Goal: Book appointment/travel/reservation

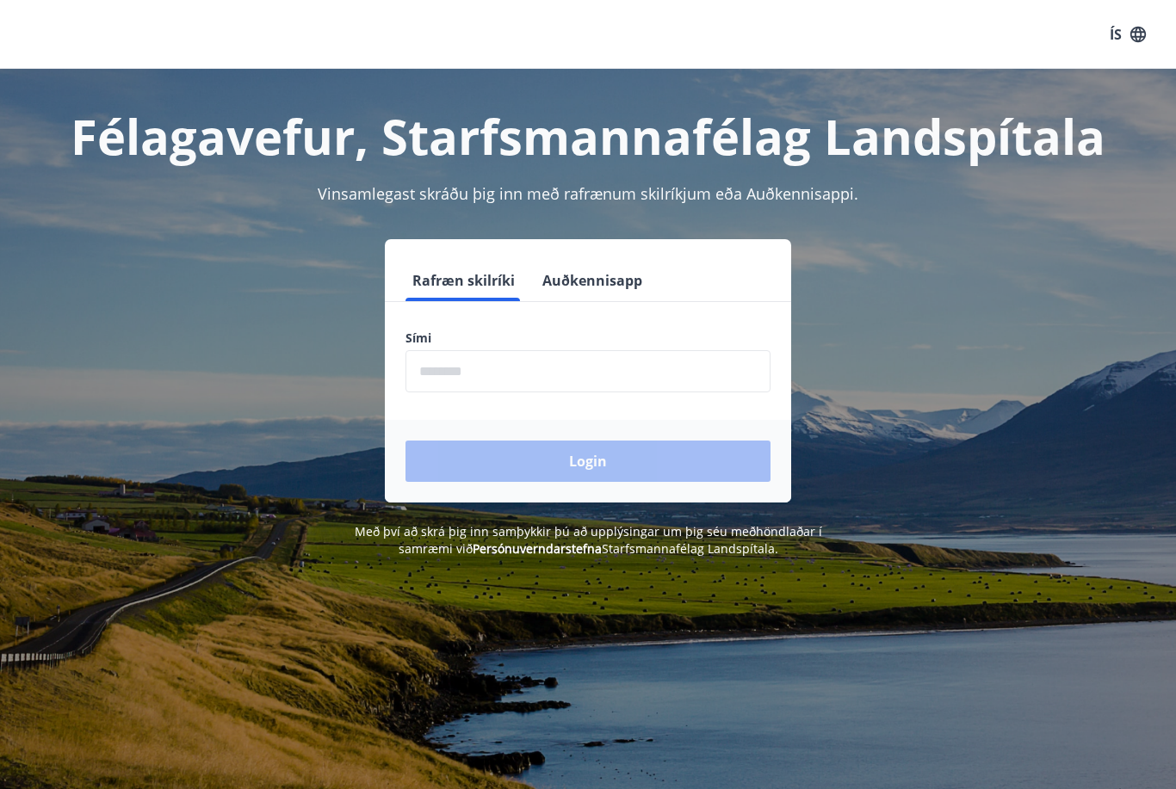
click at [469, 375] on input "phone" at bounding box center [587, 371] width 365 height 42
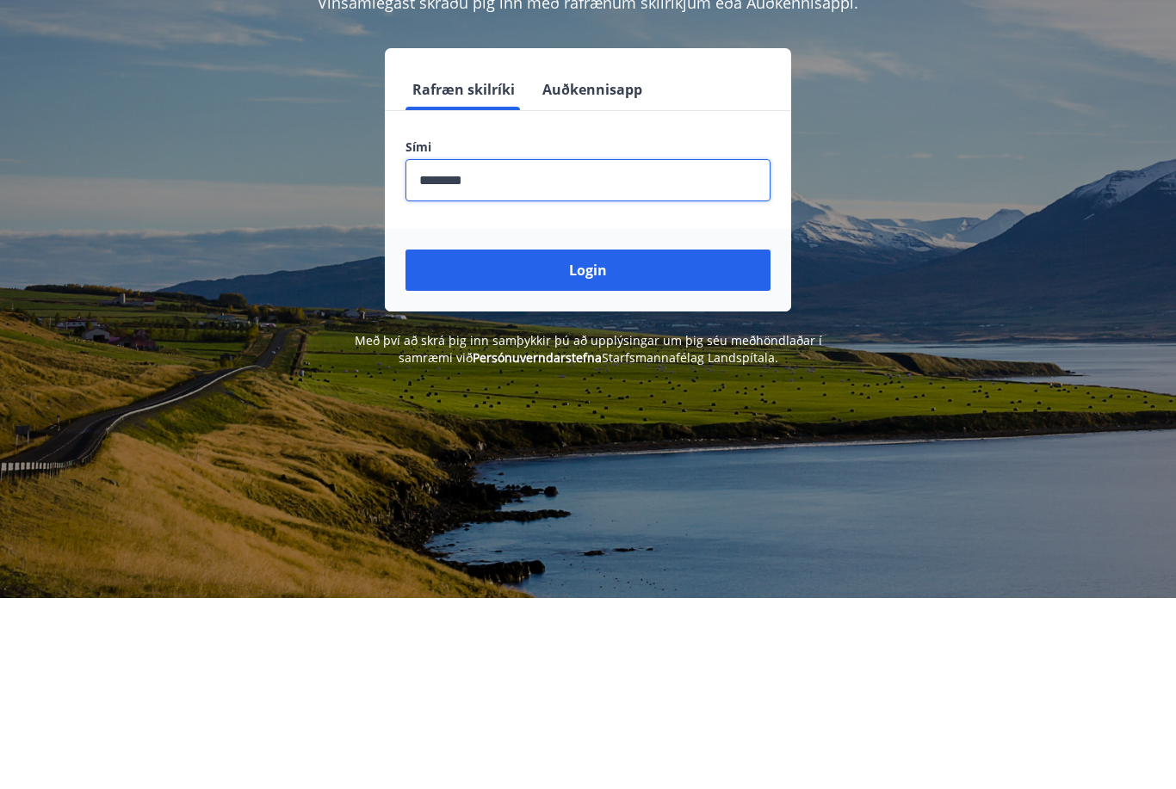
type input "********"
click at [597, 441] on button "Login" at bounding box center [587, 461] width 365 height 41
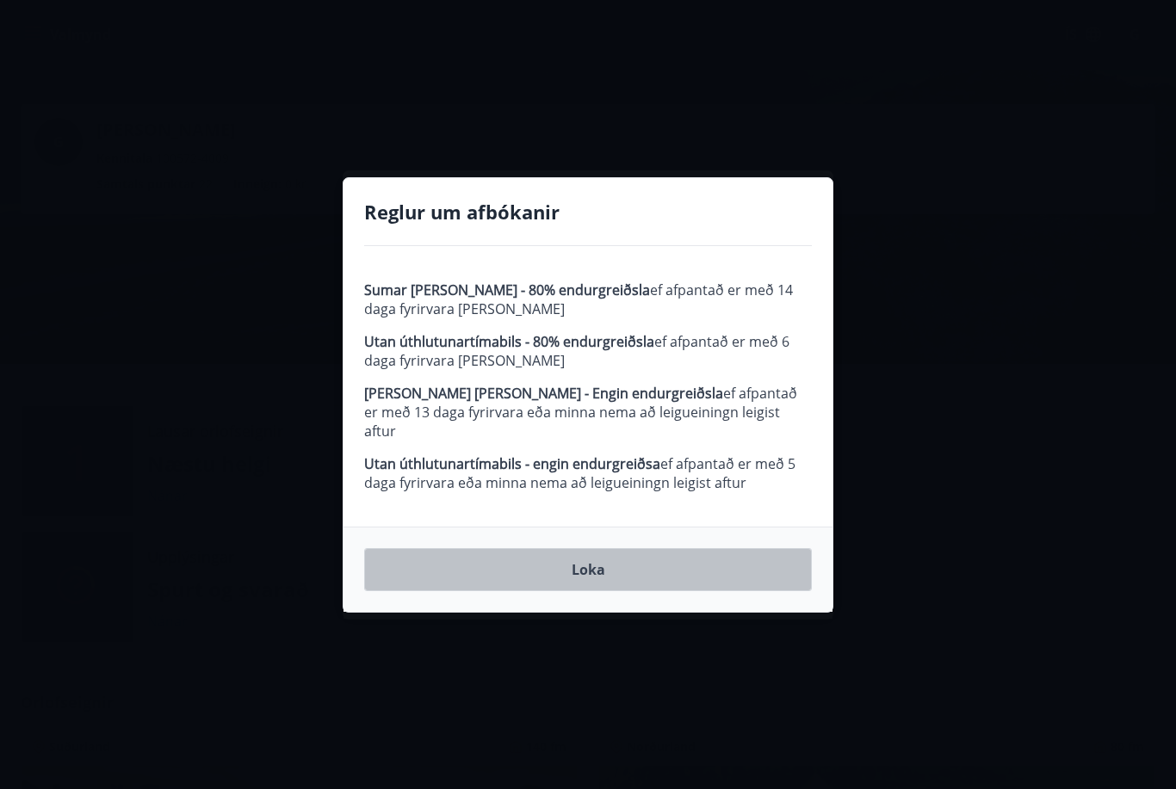
click at [592, 561] on button "Loka" at bounding box center [588, 569] width 448 height 43
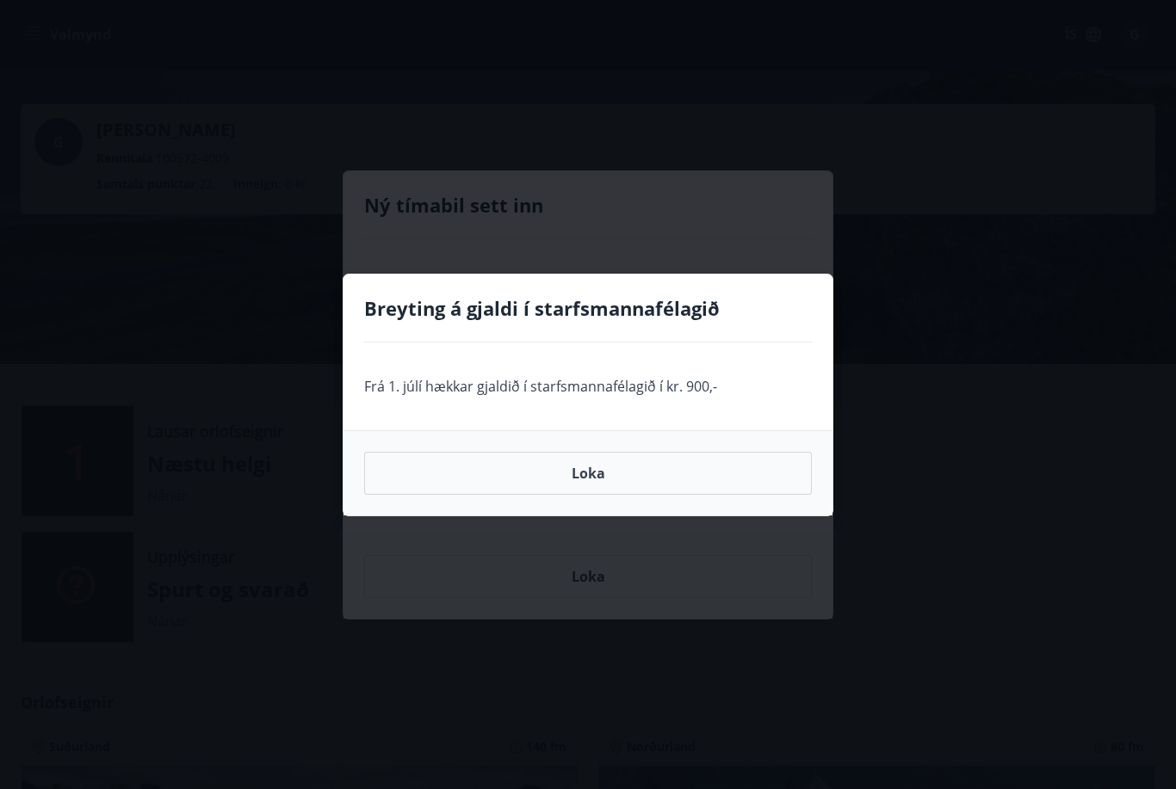
click at [600, 463] on button "Loka" at bounding box center [588, 473] width 448 height 43
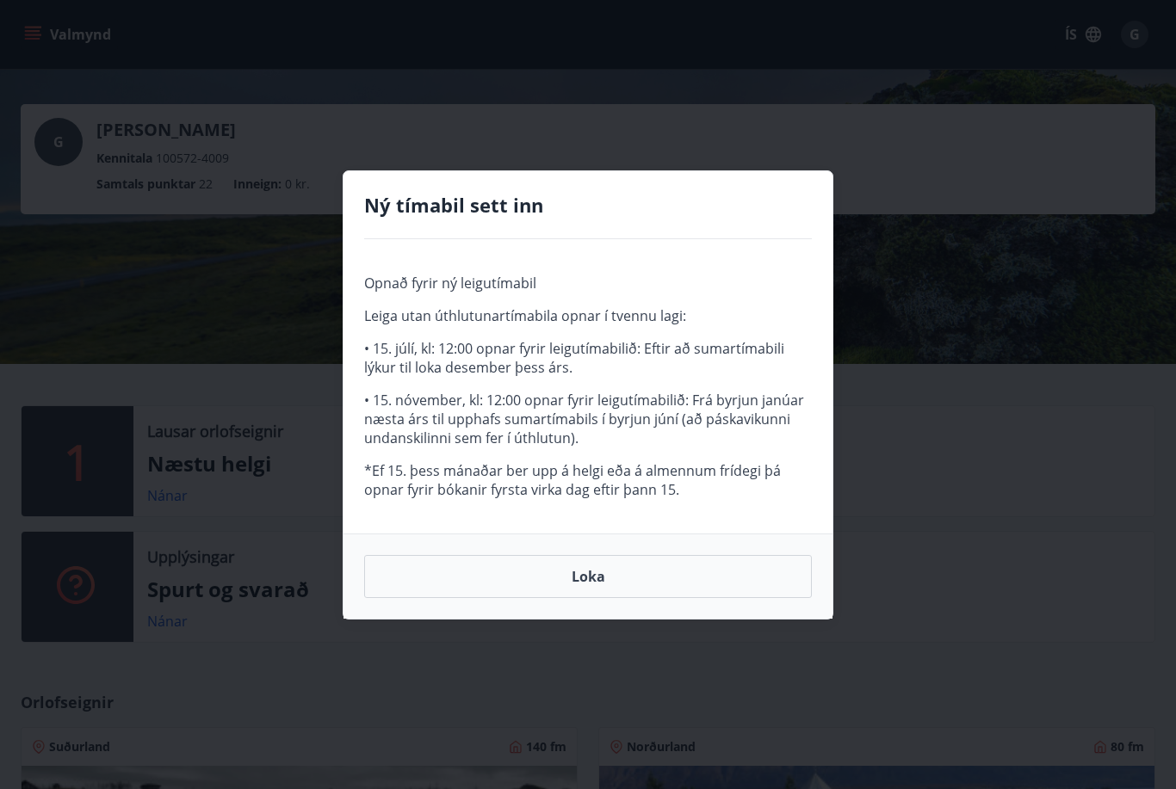
click at [607, 567] on button "Loka" at bounding box center [588, 576] width 448 height 43
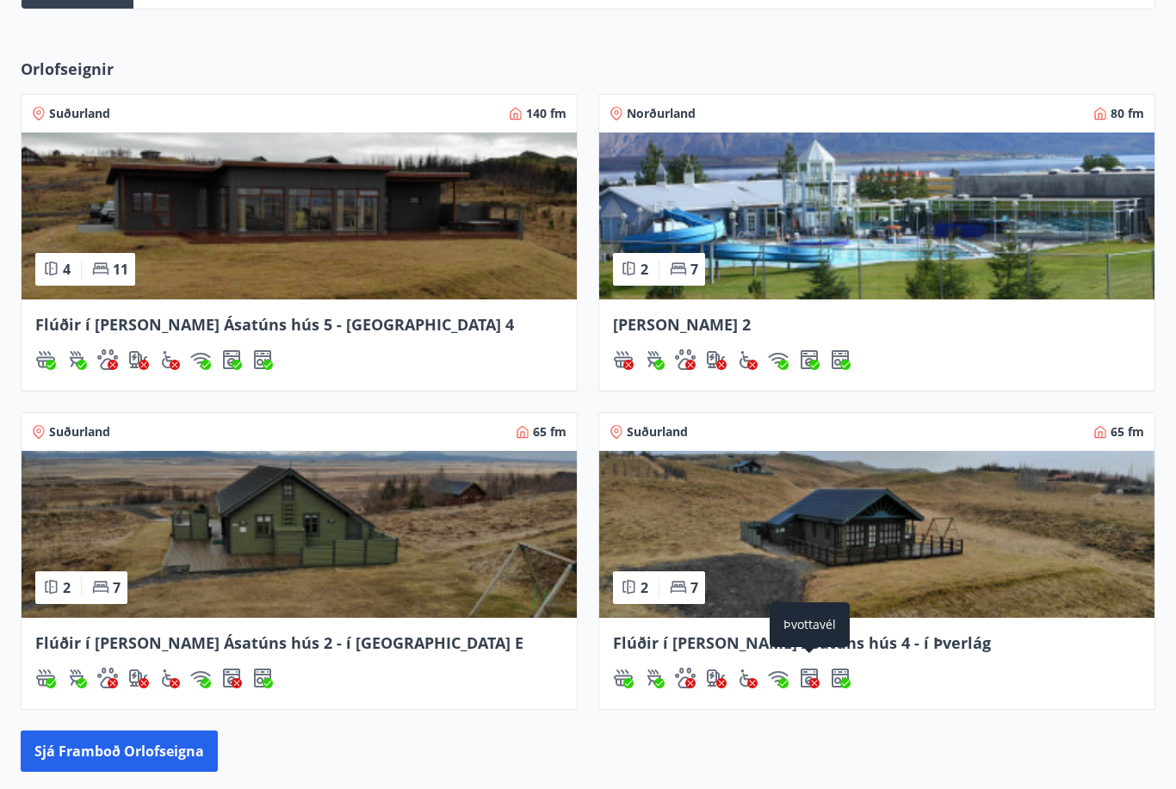
scroll to position [634, 0]
click at [337, 288] on img at bounding box center [299, 216] width 555 height 167
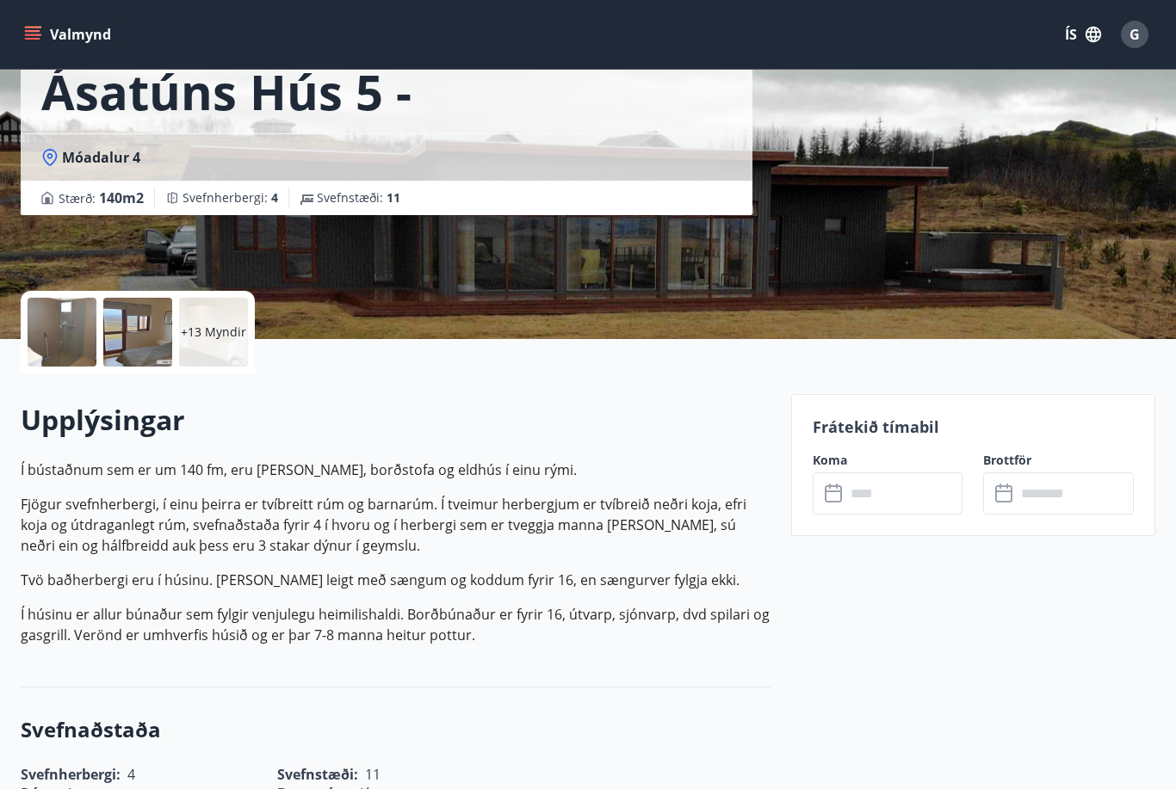
scroll to position [192, 0]
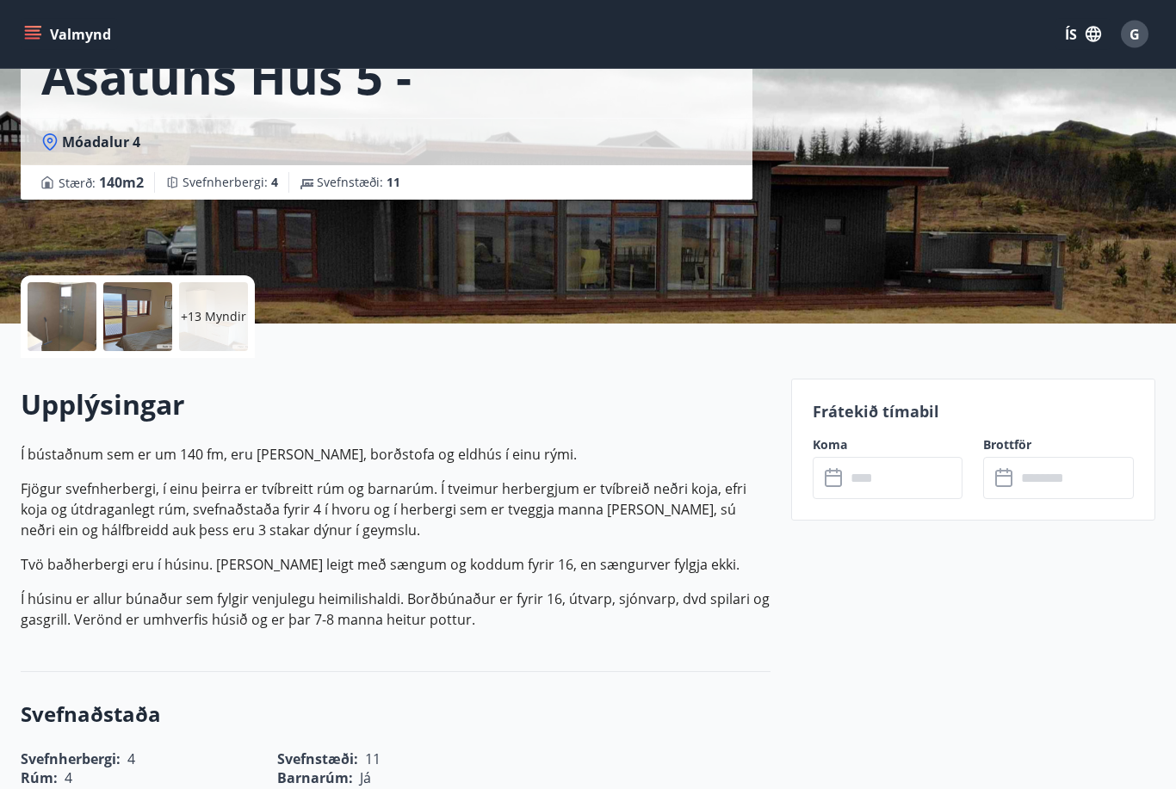
click at [840, 487] on icon at bounding box center [835, 479] width 21 height 21
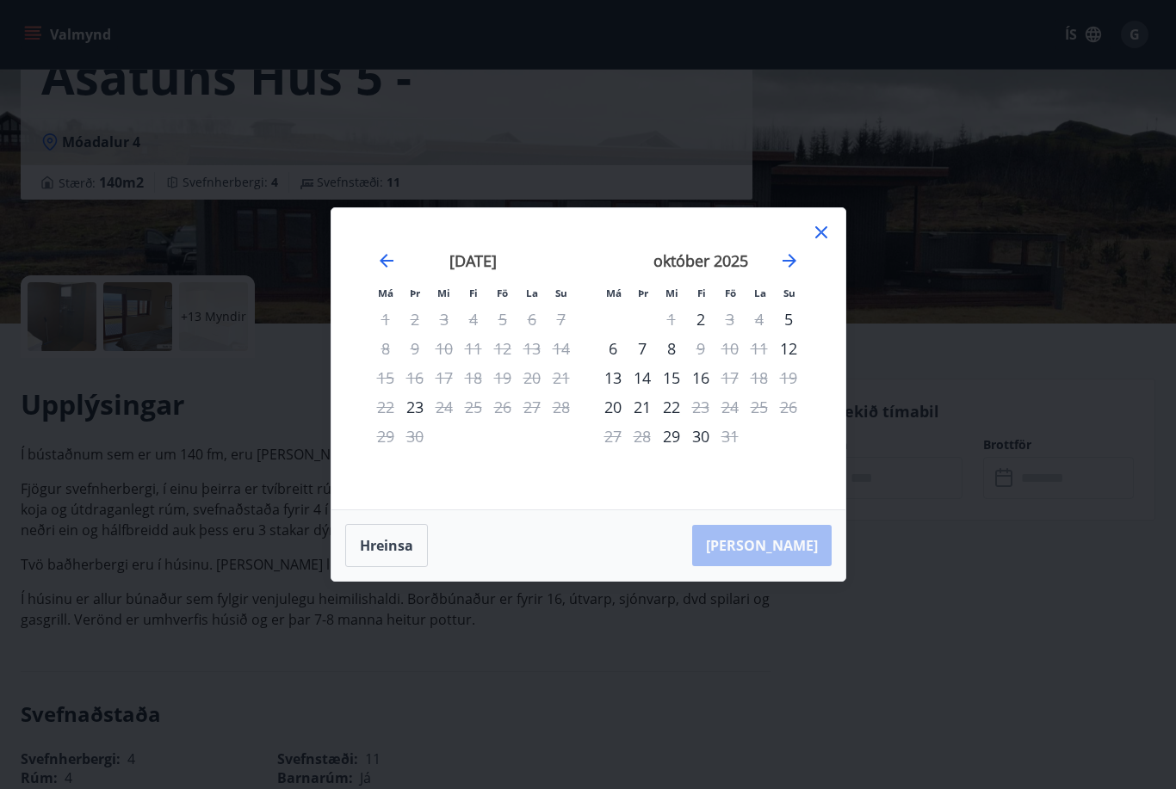
click at [788, 271] on icon "Move forward to switch to the next month." at bounding box center [789, 261] width 21 height 21
click at [828, 243] on icon at bounding box center [821, 232] width 21 height 21
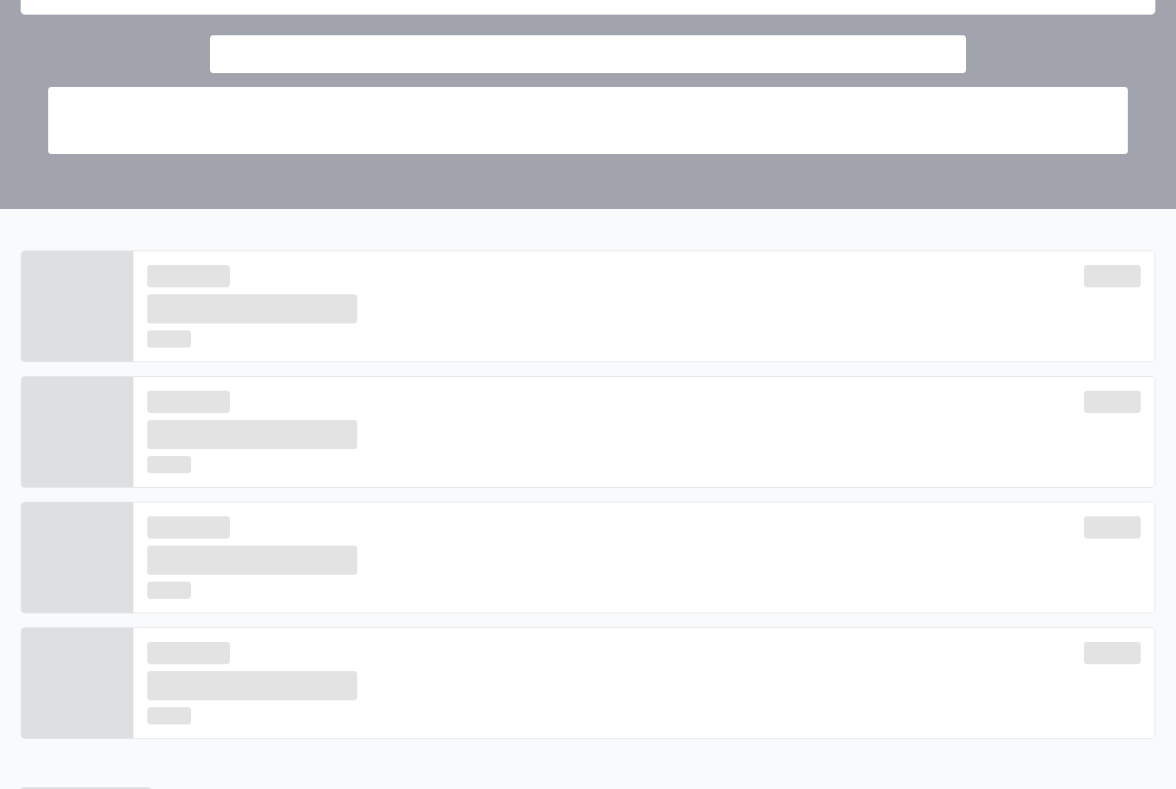
scroll to position [634, 0]
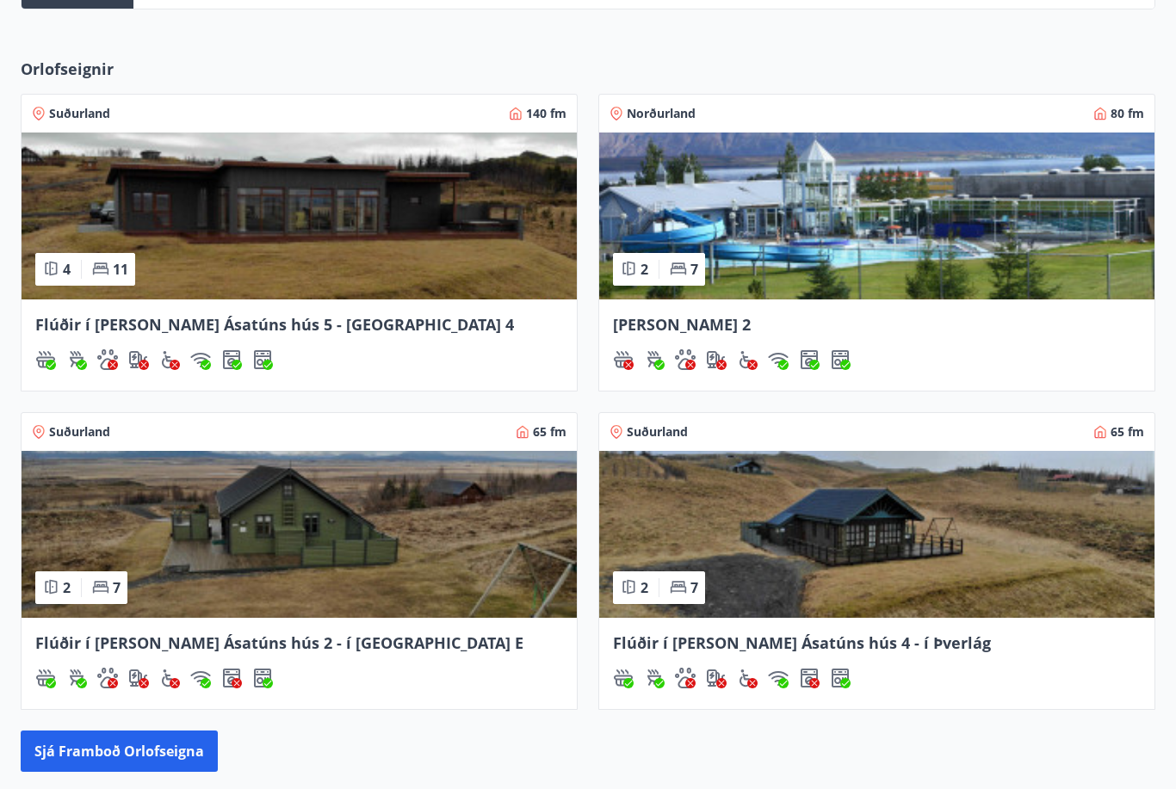
click at [269, 602] on img at bounding box center [299, 534] width 555 height 167
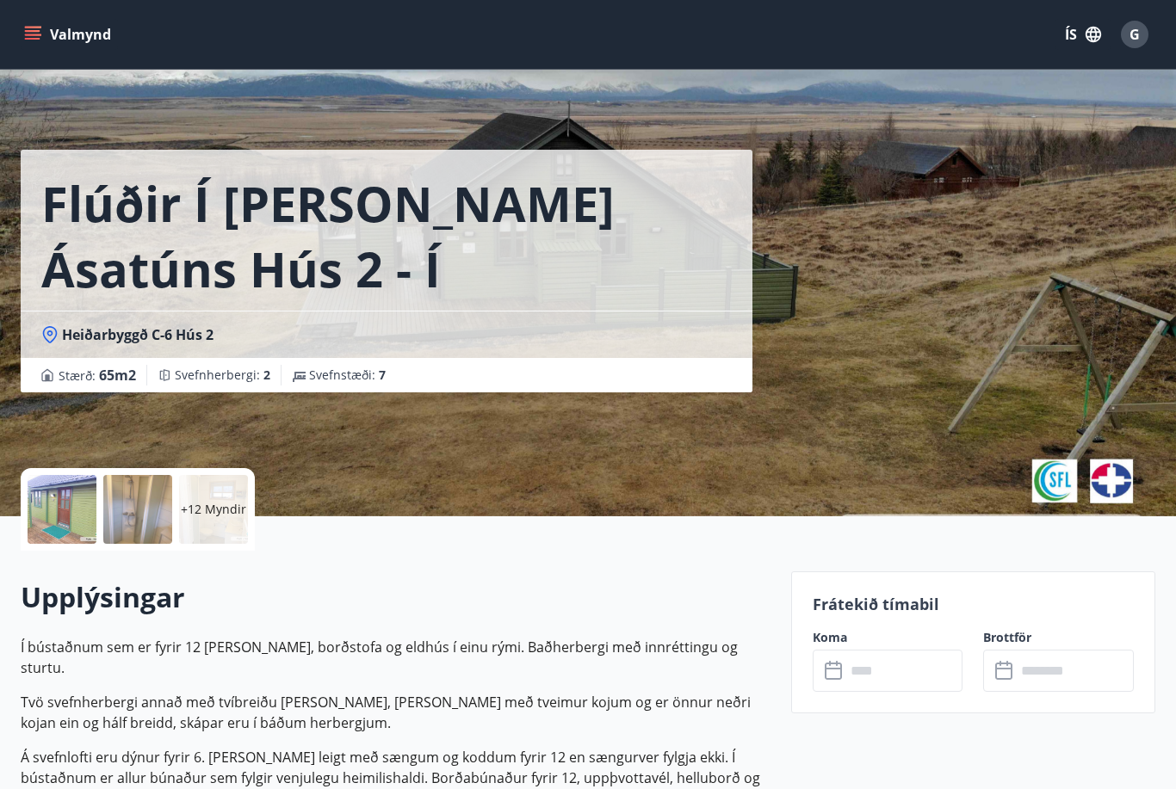
click at [840, 672] on icon at bounding box center [833, 671] width 17 height 17
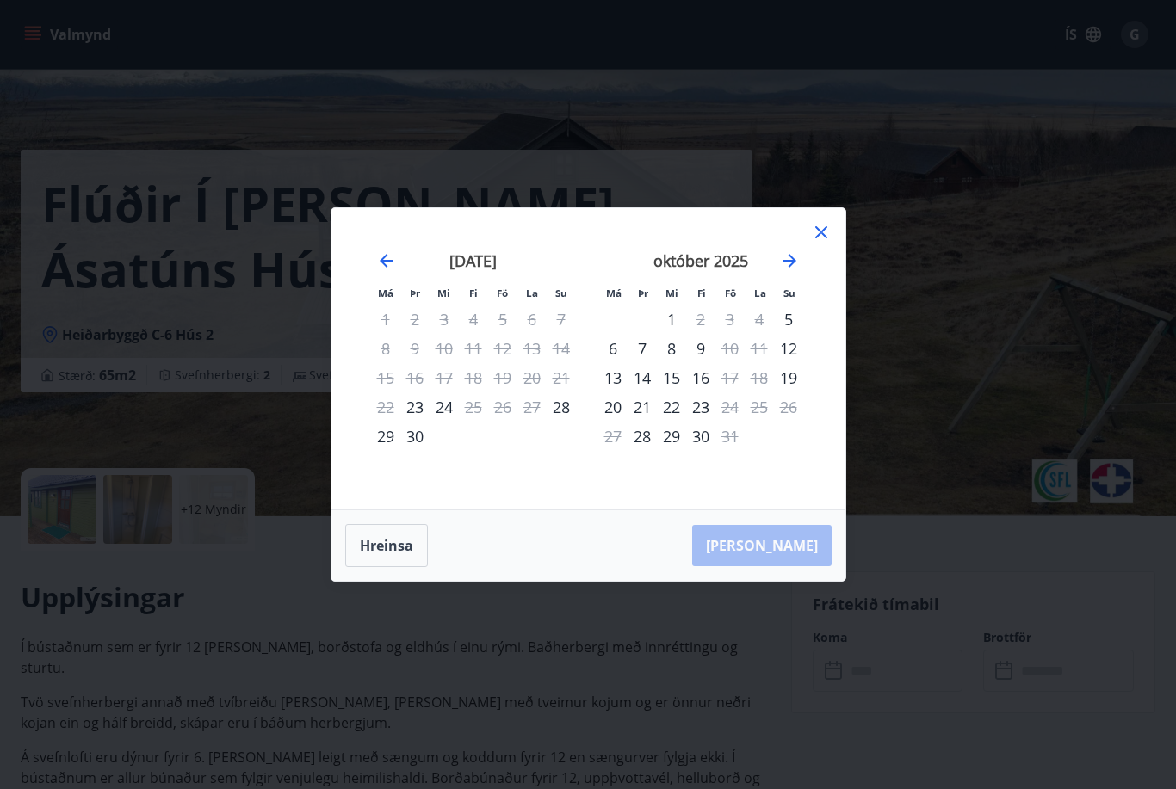
click at [795, 271] on icon "Move forward to switch to the next month." at bounding box center [789, 261] width 21 height 21
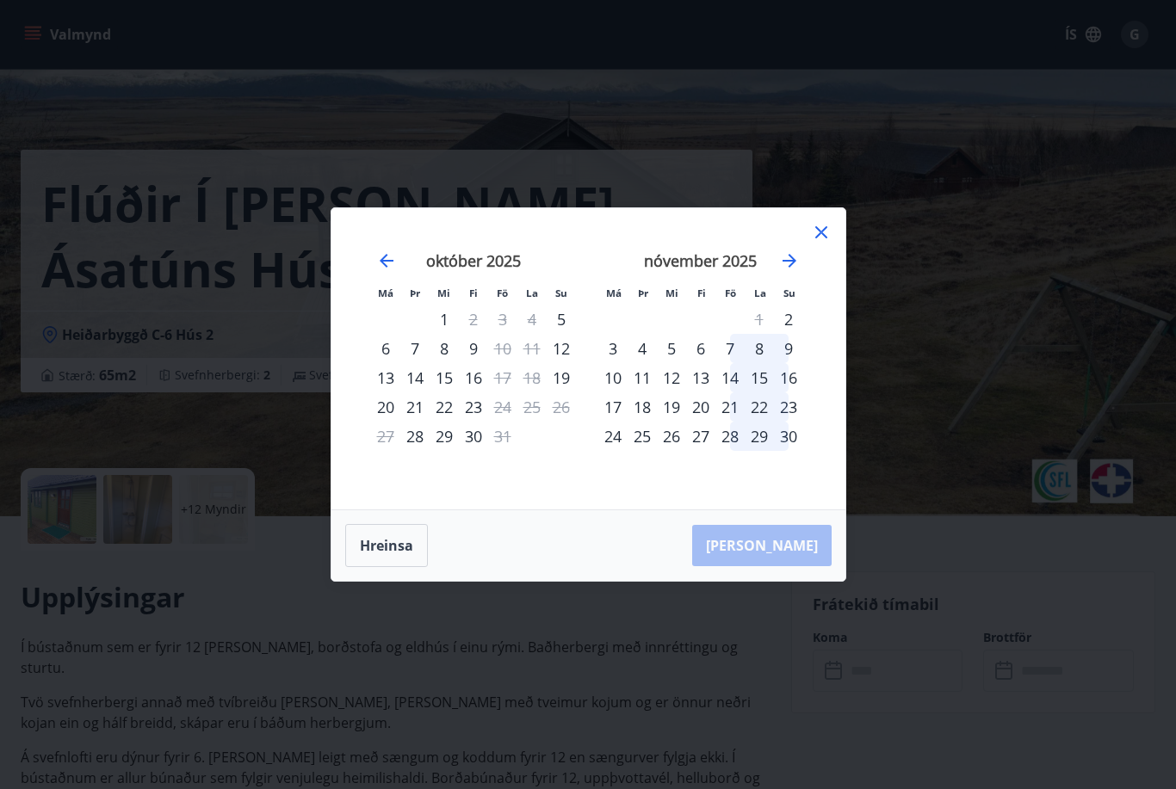
click at [759, 393] on div "15" at bounding box center [759, 377] width 29 height 29
click at [709, 422] on div "20" at bounding box center [700, 407] width 29 height 29
click at [700, 393] on div "13" at bounding box center [700, 377] width 29 height 29
click at [749, 422] on div "22" at bounding box center [759, 407] width 29 height 29
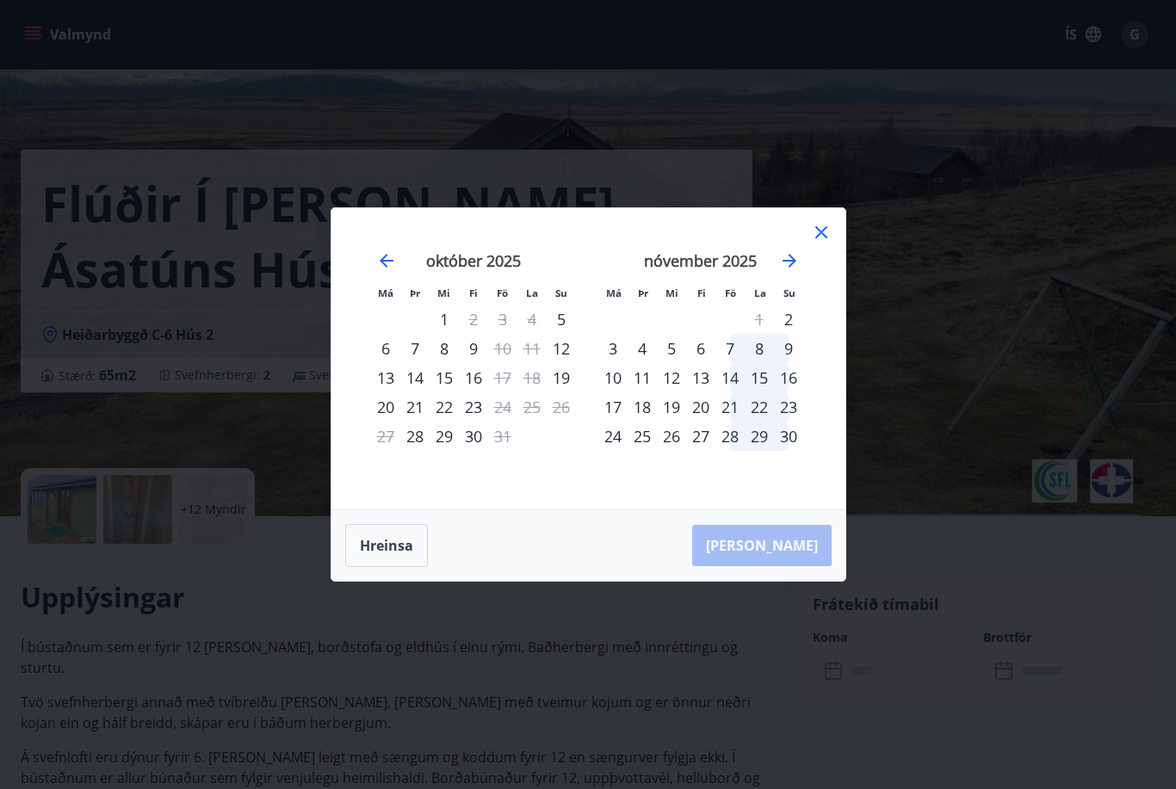
click at [749, 422] on div "22" at bounding box center [759, 407] width 29 height 29
click at [787, 393] on div "16" at bounding box center [788, 377] width 29 height 29
click at [564, 393] on div "19" at bounding box center [561, 377] width 29 height 29
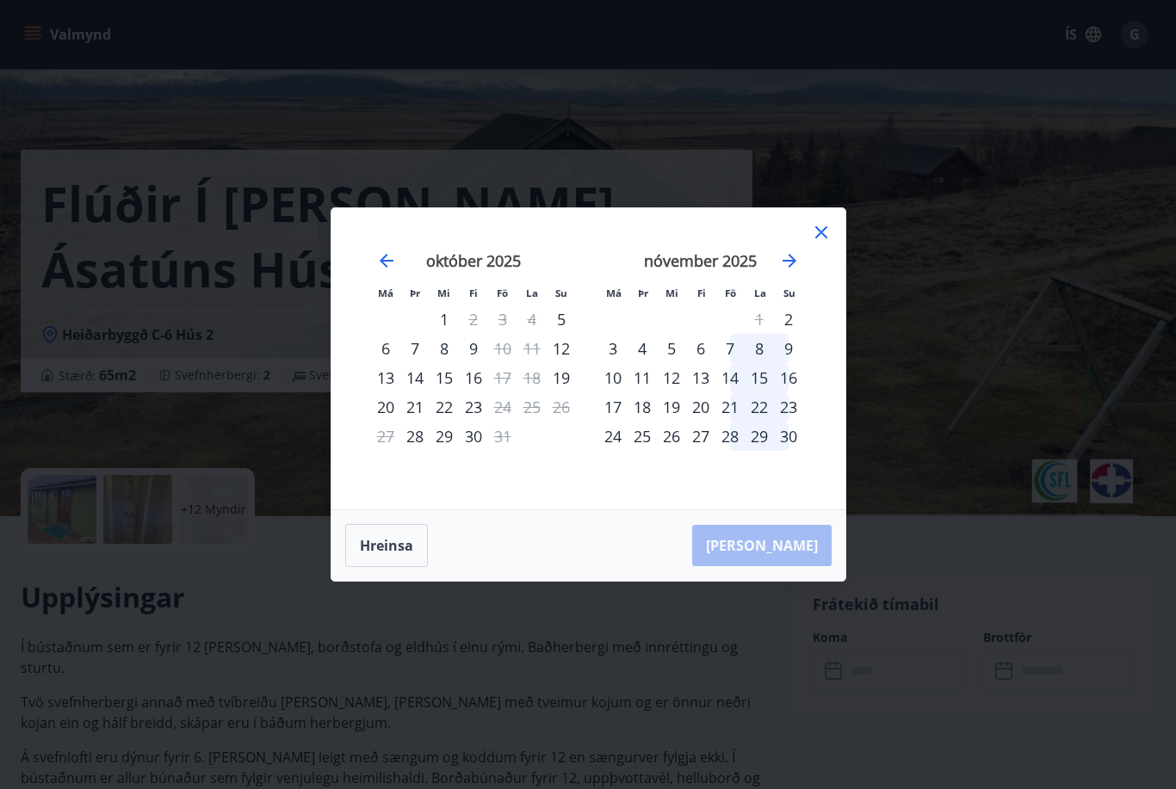
click at [554, 363] on div "12" at bounding box center [561, 348] width 29 height 29
click at [509, 391] on div "17" at bounding box center [502, 377] width 29 height 29
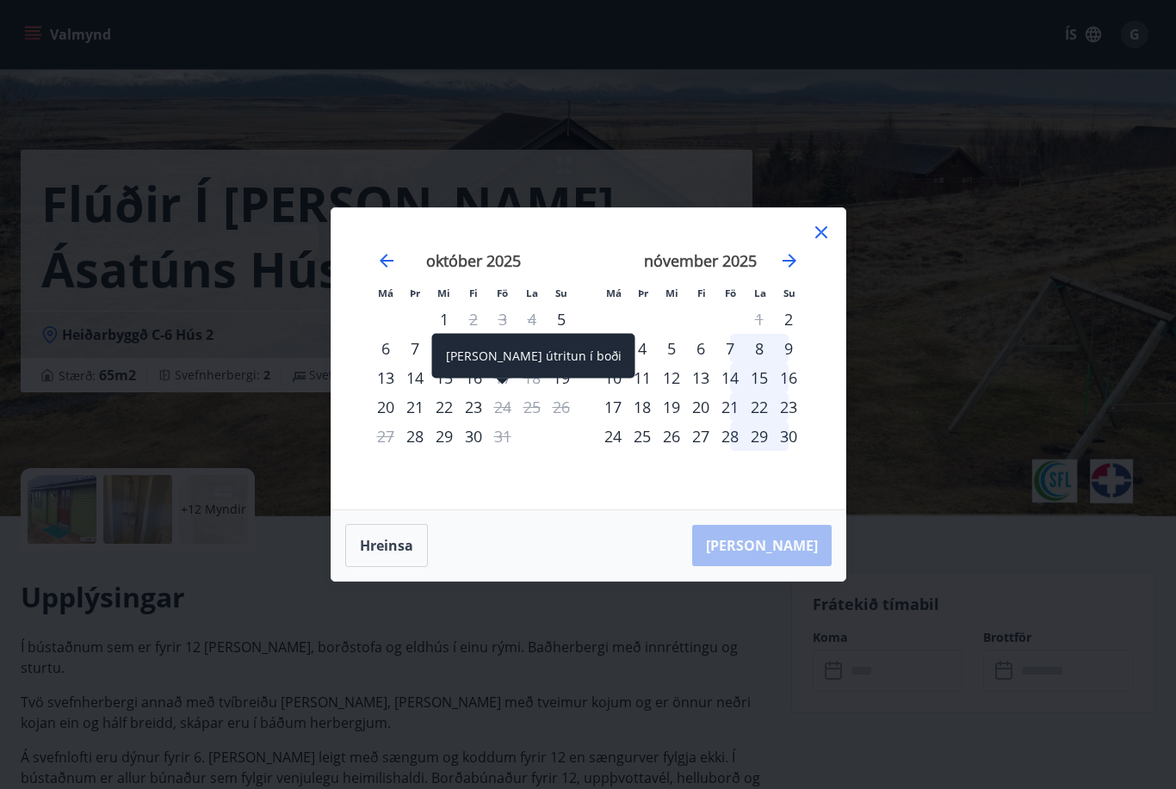
click at [384, 422] on div "20" at bounding box center [385, 407] width 29 height 29
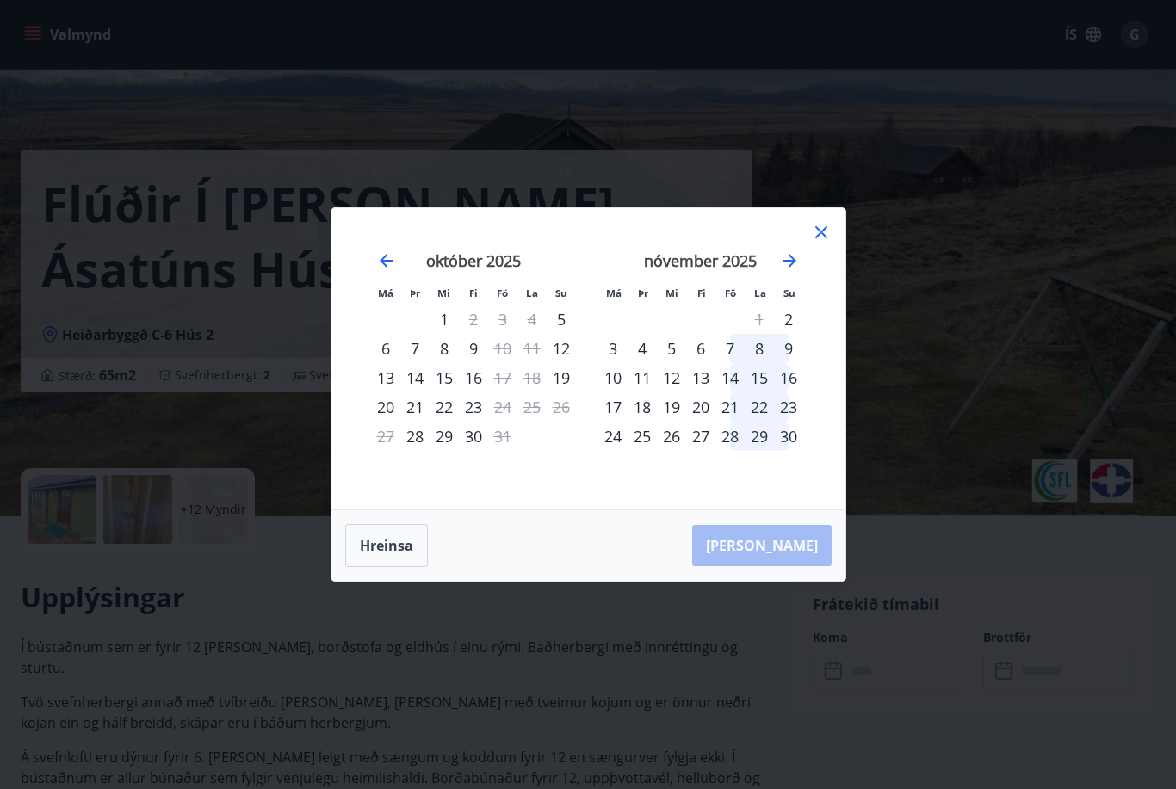
click at [785, 363] on div "9" at bounding box center [788, 348] width 29 height 29
click at [813, 243] on icon at bounding box center [821, 232] width 21 height 21
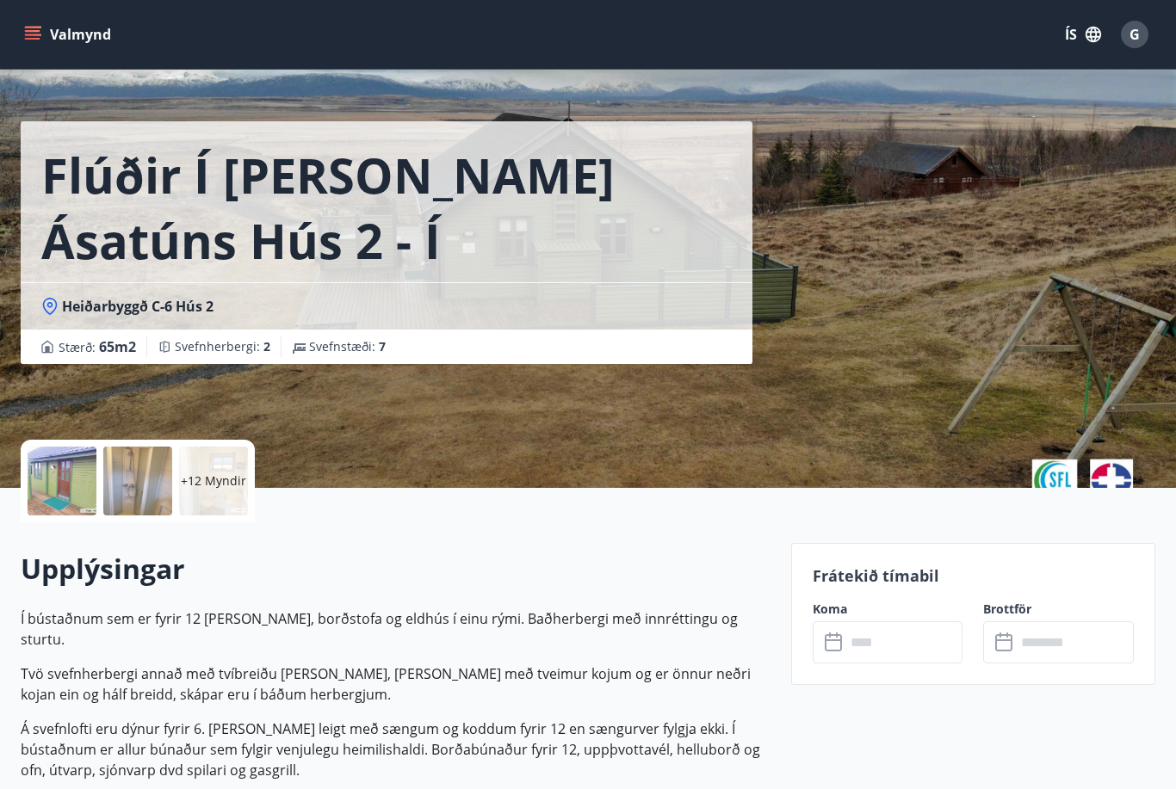
scroll to position [24, 0]
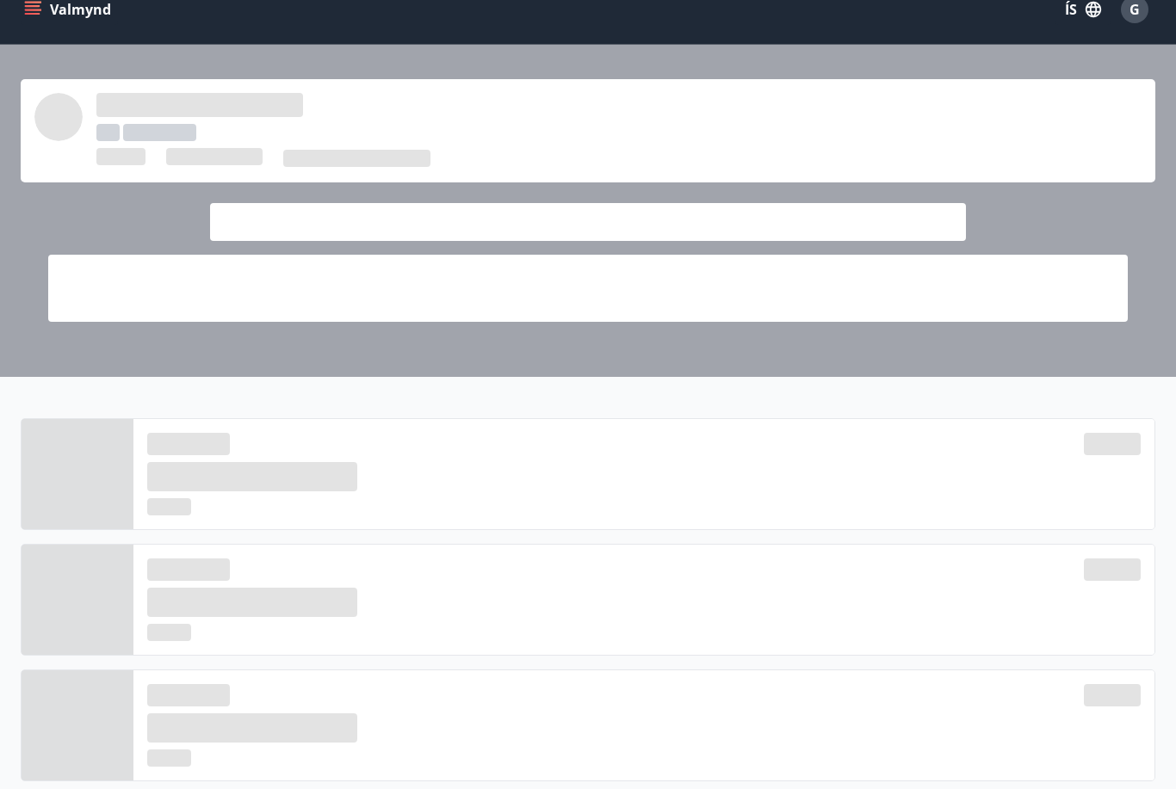
scroll to position [634, 0]
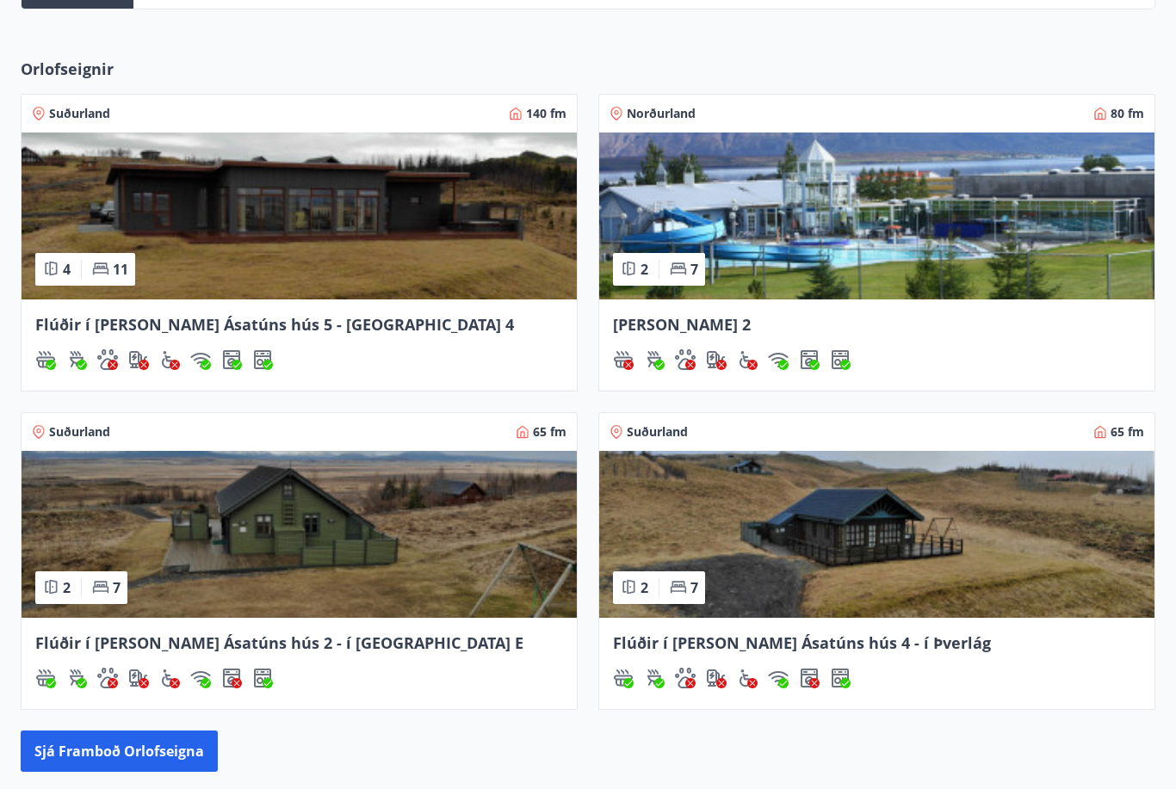
click at [871, 573] on img at bounding box center [876, 534] width 555 height 167
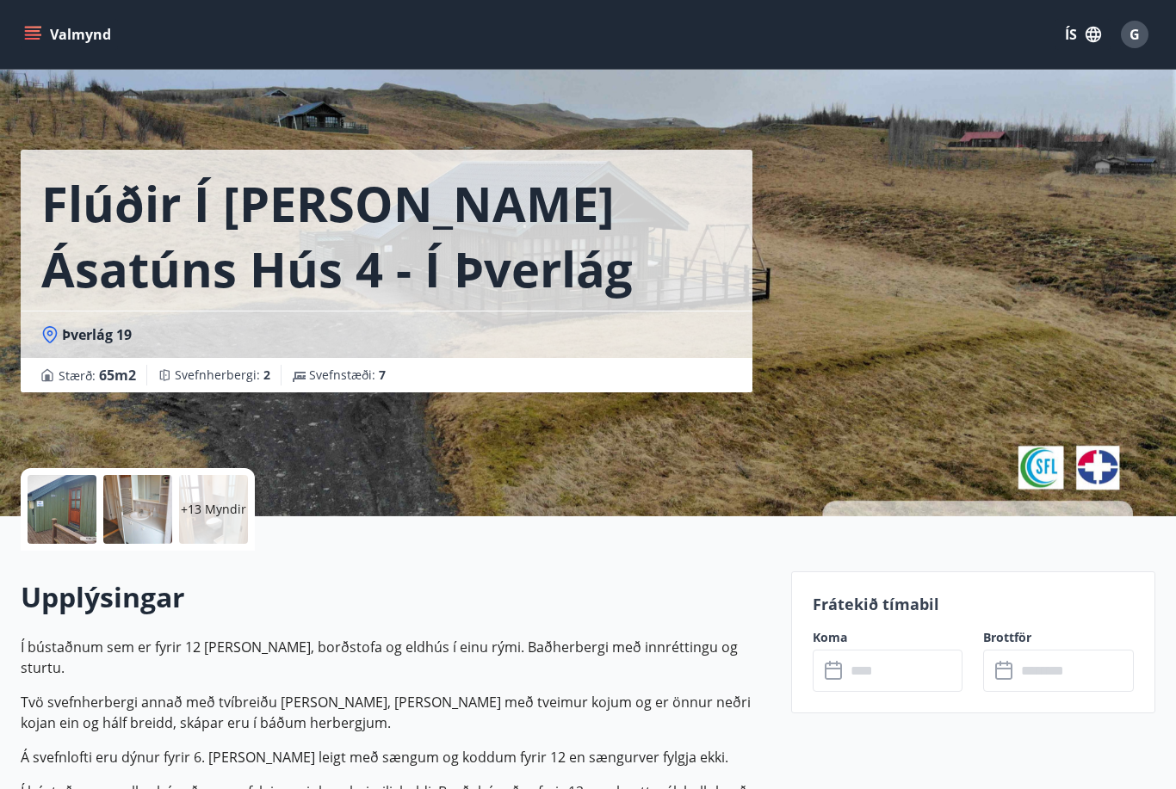
click at [838, 671] on icon at bounding box center [835, 671] width 21 height 21
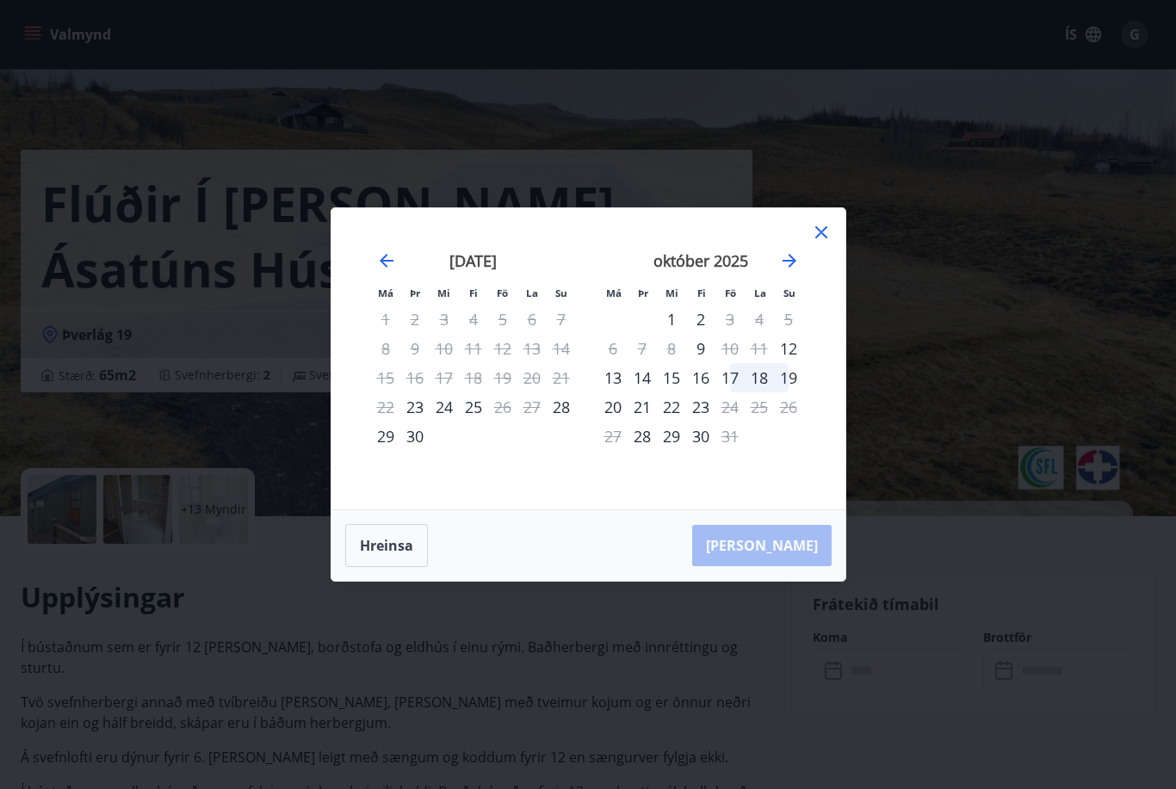
click at [790, 271] on icon "Move forward to switch to the next month." at bounding box center [789, 261] width 21 height 21
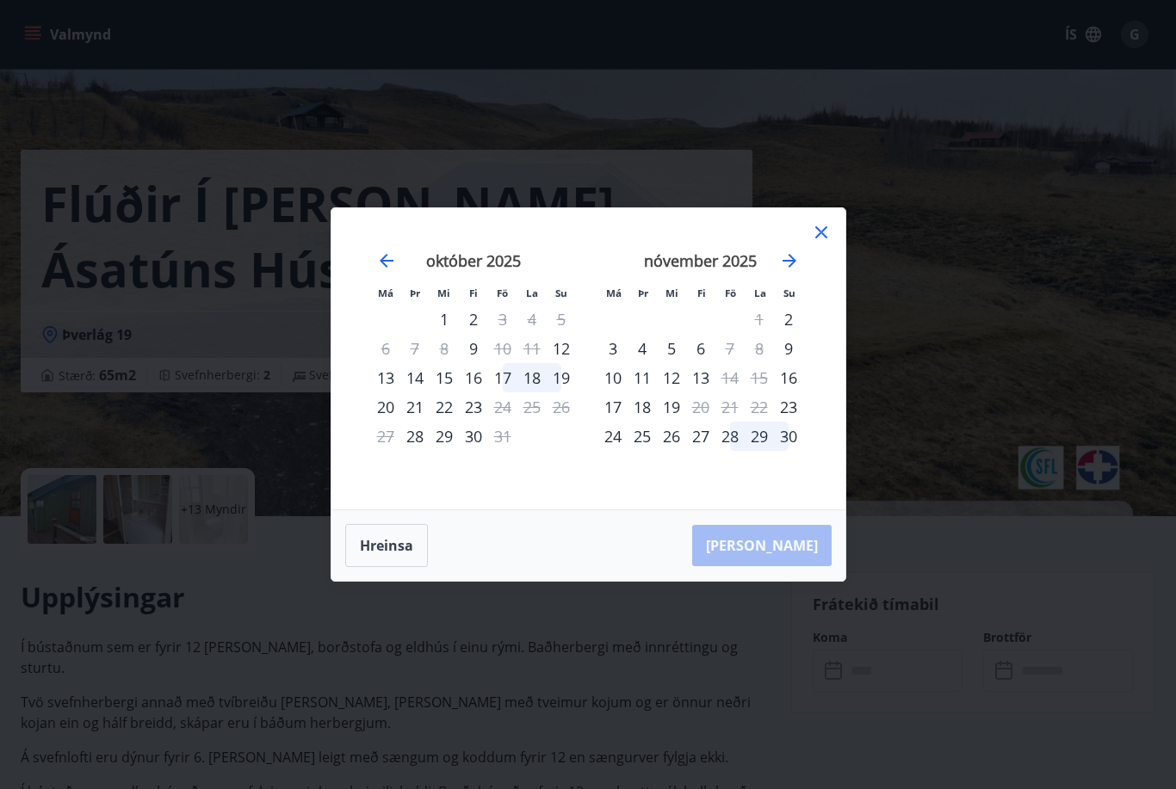
click at [789, 393] on div "16" at bounding box center [788, 377] width 29 height 29
click at [795, 393] on div "16" at bounding box center [788, 377] width 29 height 29
click at [794, 393] on div "16" at bounding box center [788, 377] width 29 height 29
click at [739, 393] on div "14" at bounding box center [729, 377] width 29 height 29
click at [795, 393] on div "16" at bounding box center [788, 377] width 29 height 29
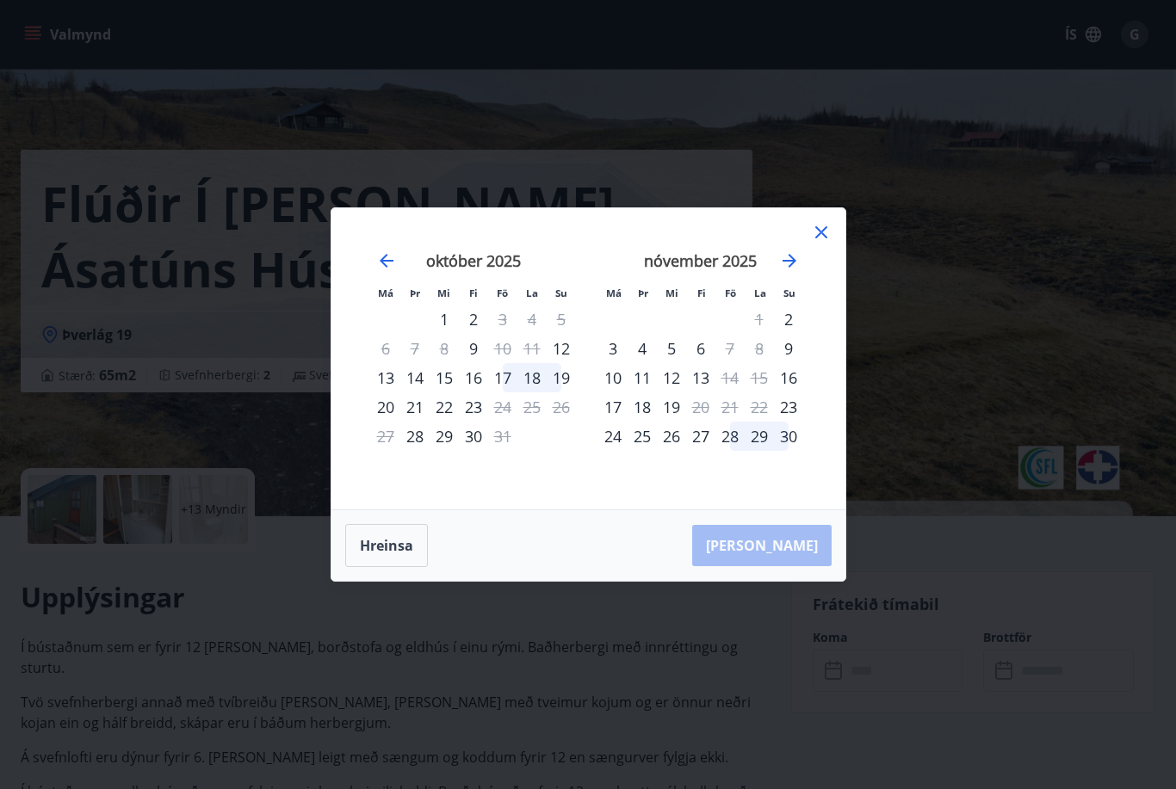
click at [826, 243] on icon at bounding box center [821, 232] width 21 height 21
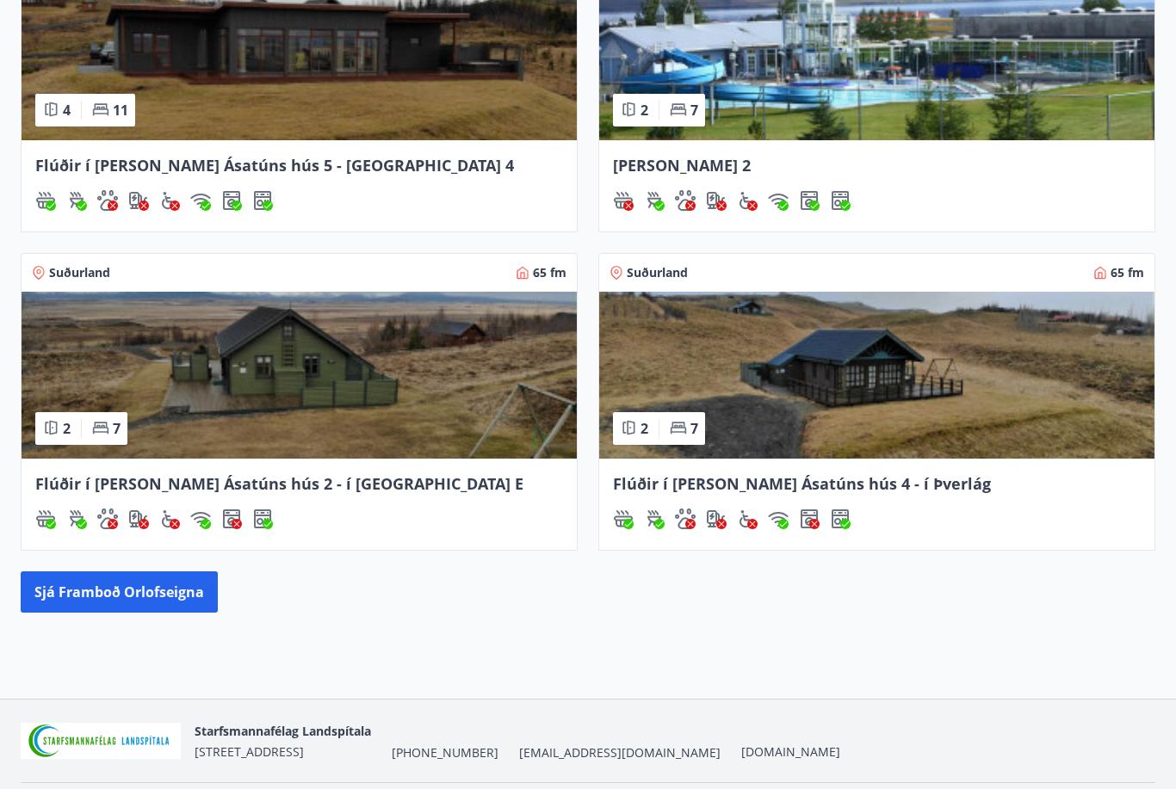
scroll to position [793, 0]
click at [154, 588] on button "Sjá framboð orlofseigna" at bounding box center [119, 592] width 197 height 41
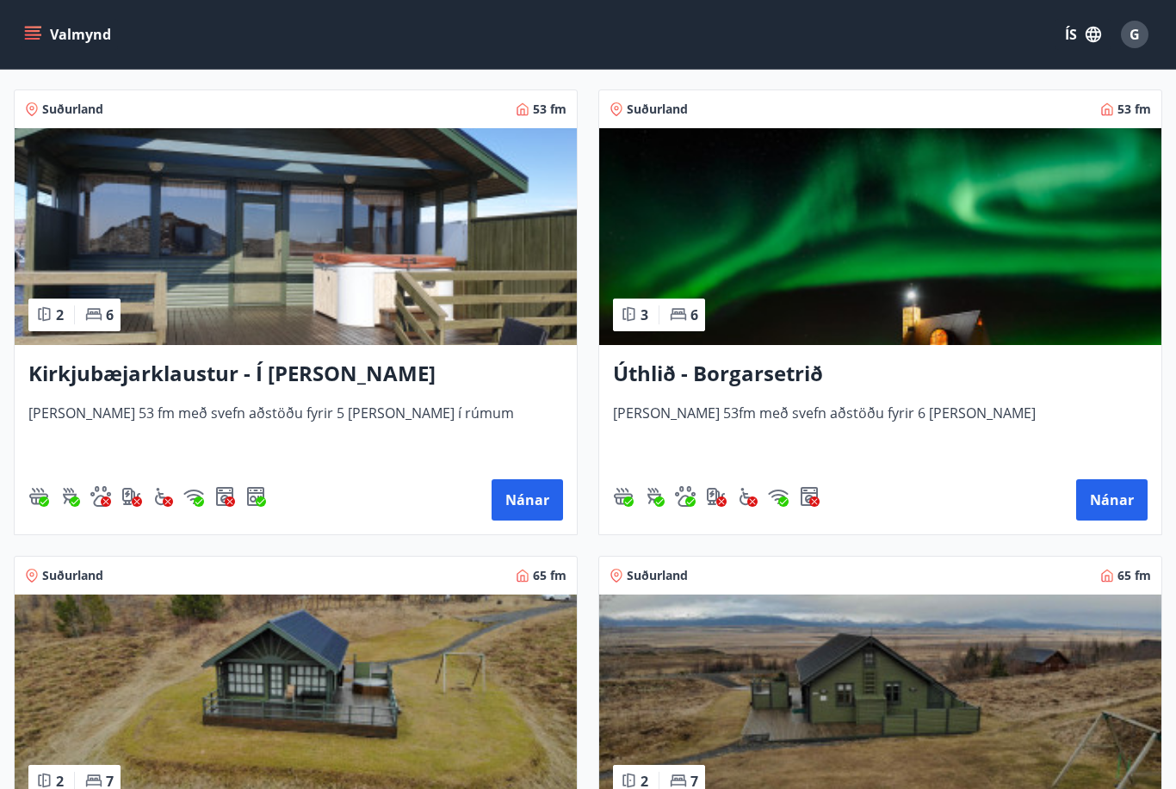
scroll to position [291, 0]
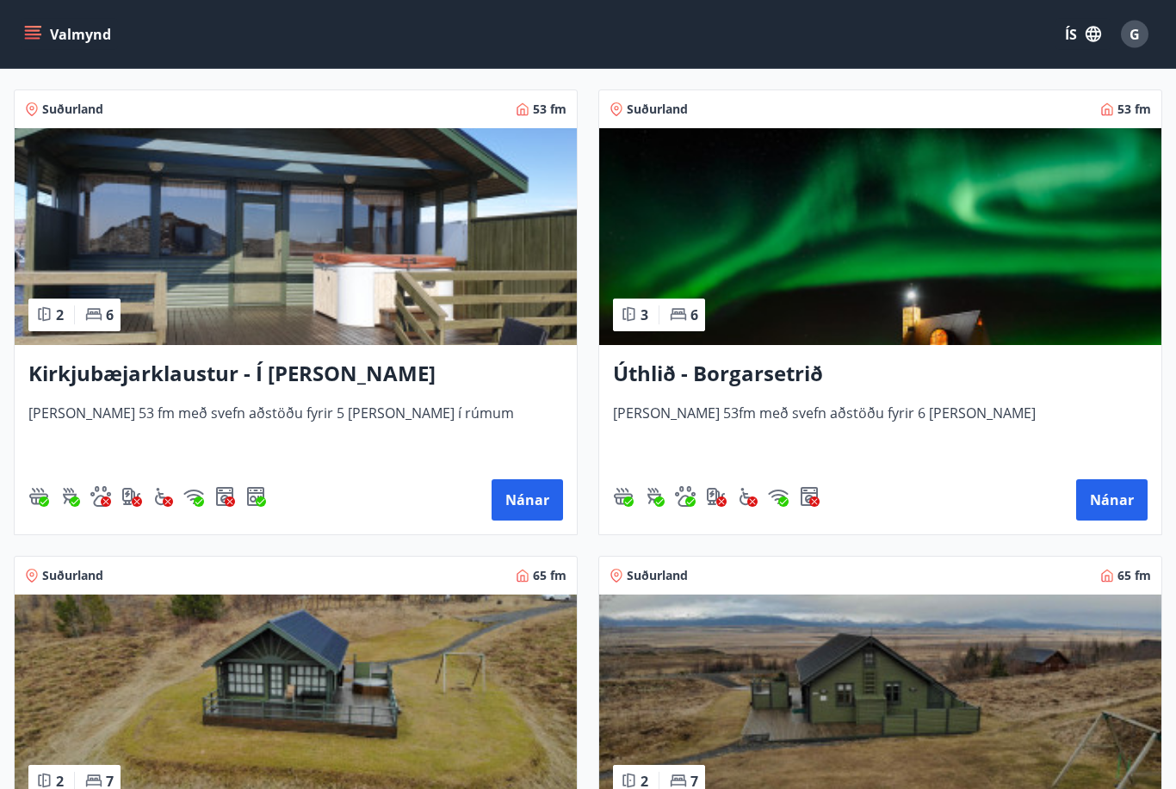
click at [1104, 508] on button "Nánar" at bounding box center [1111, 500] width 71 height 41
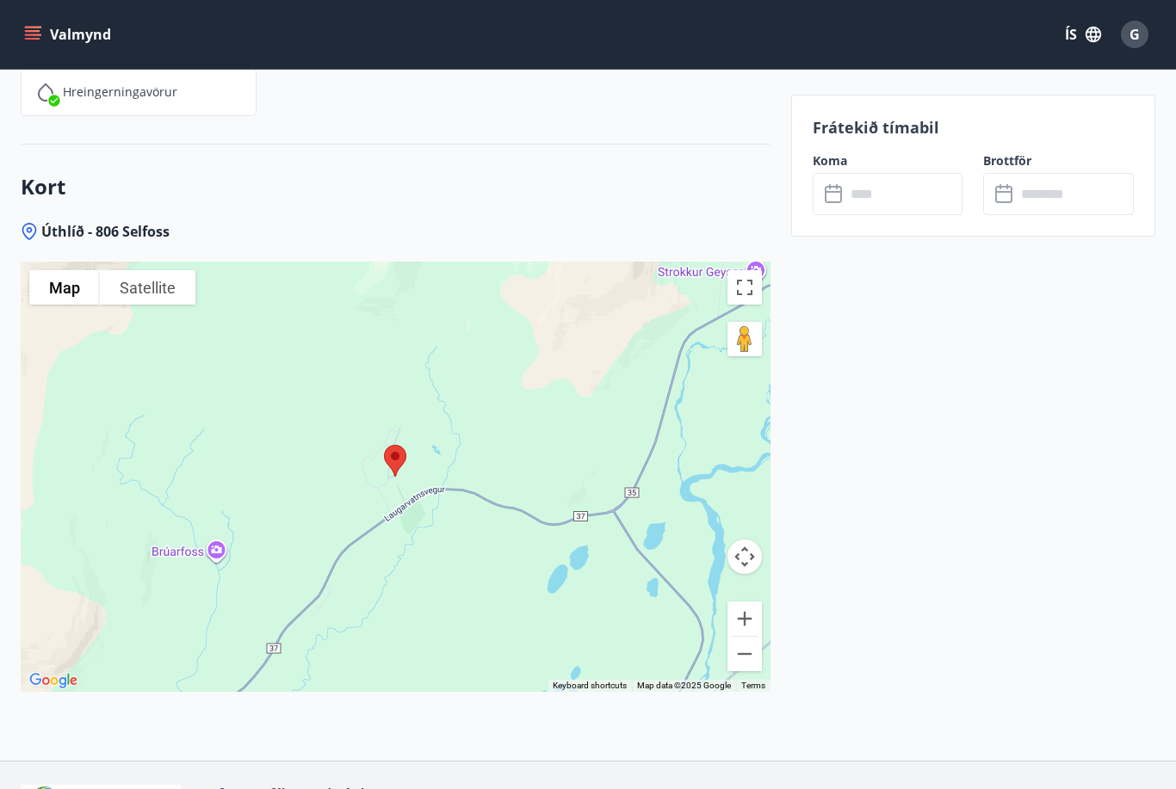
scroll to position [2706, 0]
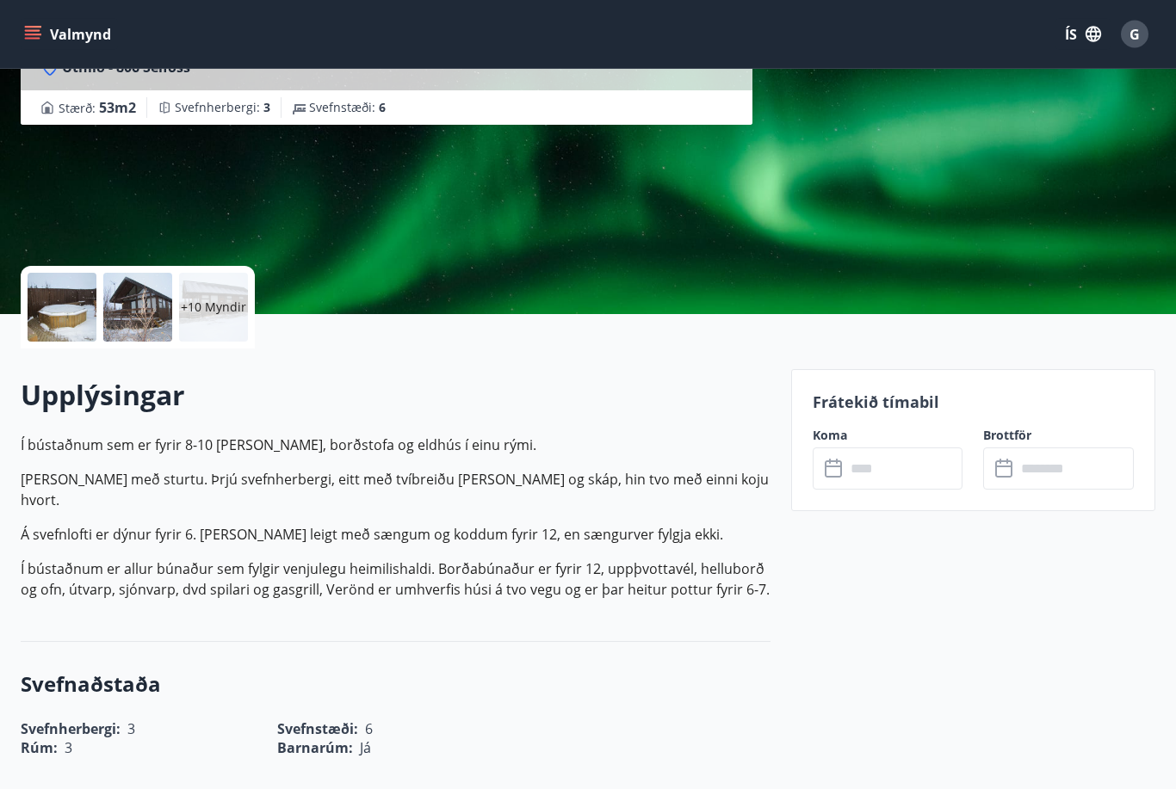
click at [836, 471] on icon at bounding box center [835, 470] width 21 height 21
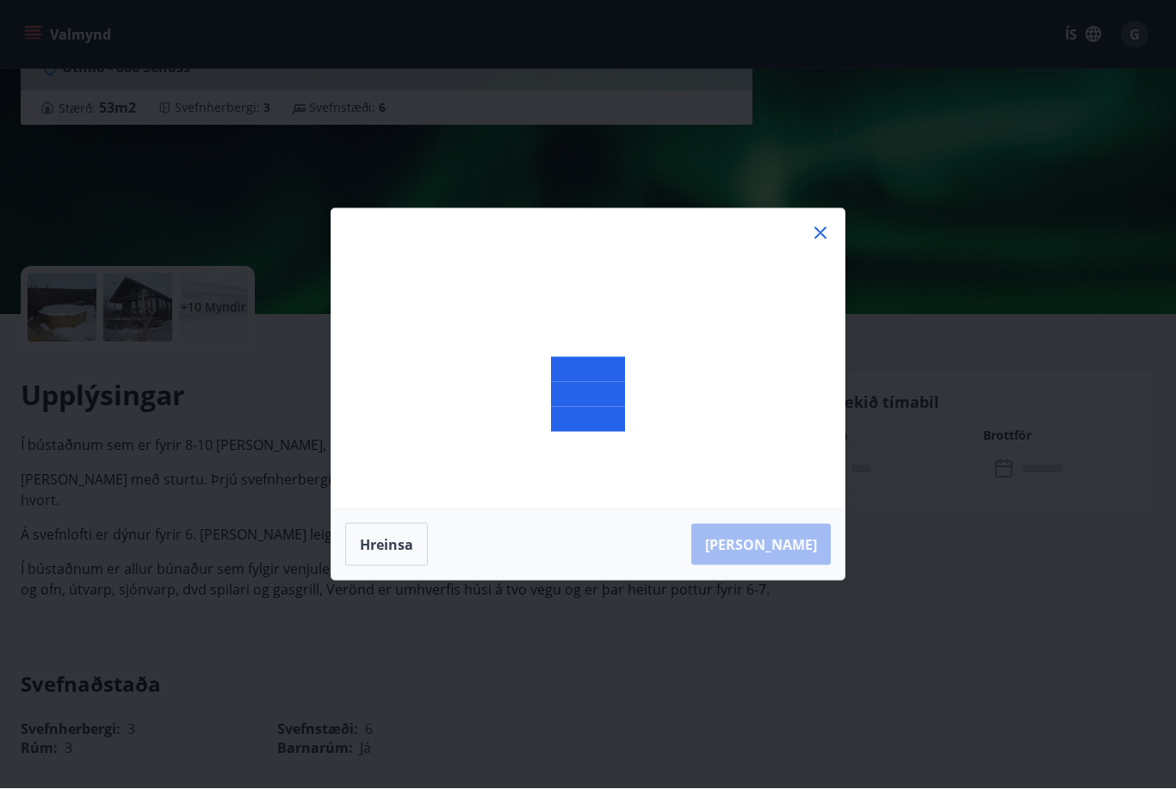
scroll to position [202, 0]
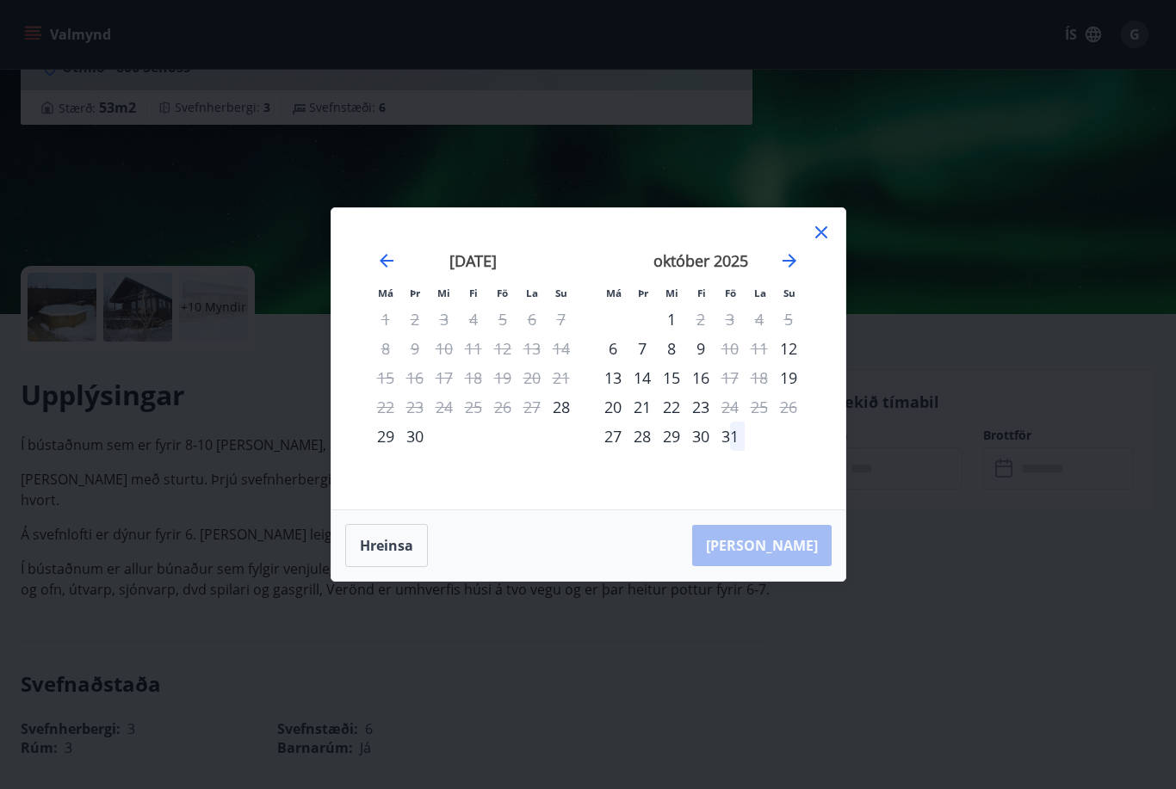
click at [787, 271] on icon "Move forward to switch to the next month." at bounding box center [789, 261] width 21 height 21
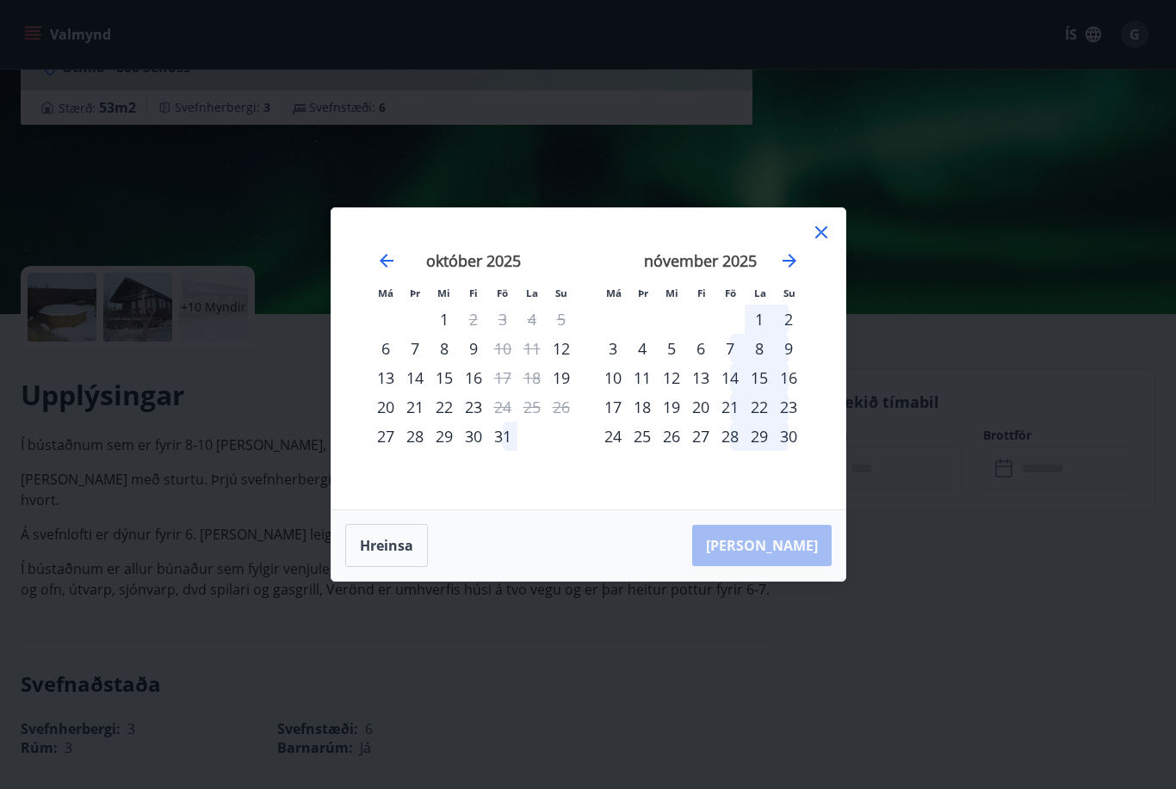
click at [761, 393] on div "15" at bounding box center [759, 377] width 29 height 29
click at [789, 393] on div "16" at bounding box center [788, 377] width 29 height 29
click at [625, 422] on div "17" at bounding box center [612, 407] width 29 height 29
click at [736, 393] on div "14" at bounding box center [729, 377] width 29 height 29
click at [738, 393] on div "14" at bounding box center [729, 377] width 29 height 29
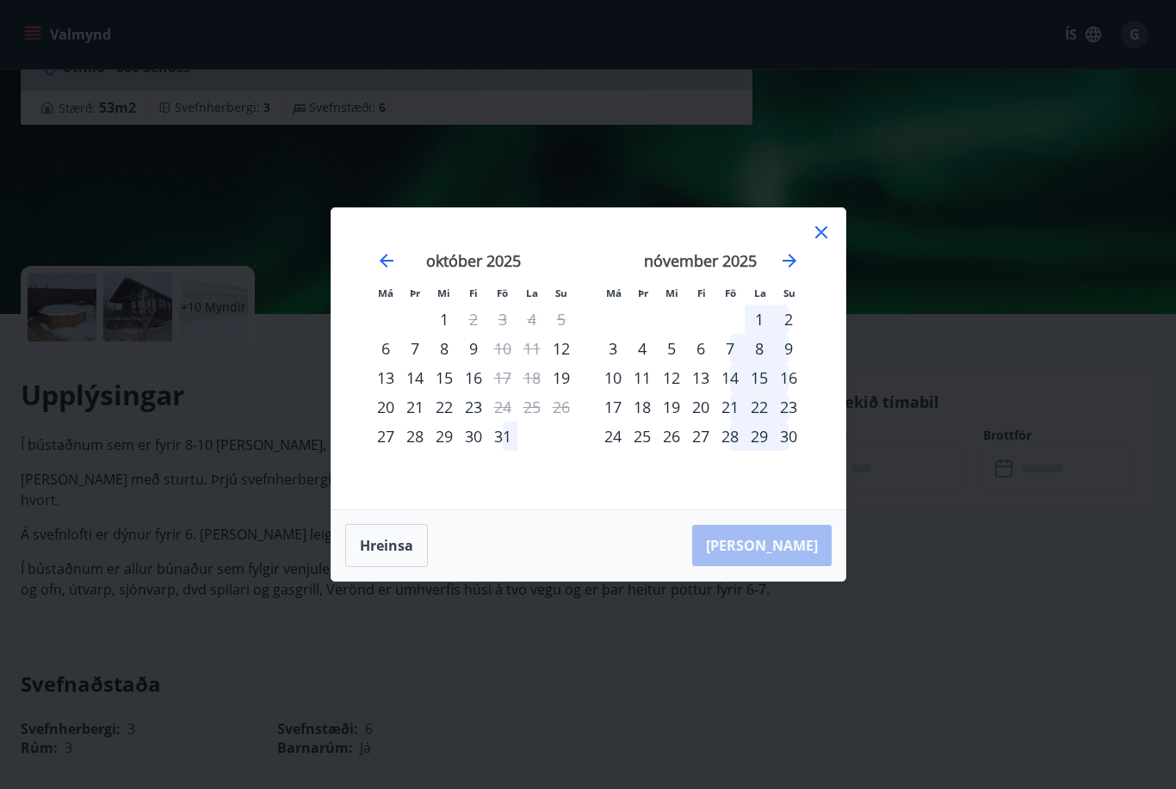
click at [683, 393] on div "12" at bounding box center [671, 377] width 29 height 29
click at [642, 451] on div "25" at bounding box center [642, 436] width 29 height 29
click at [641, 451] on div "25" at bounding box center [642, 436] width 29 height 29
click at [690, 393] on div "13" at bounding box center [700, 377] width 29 height 29
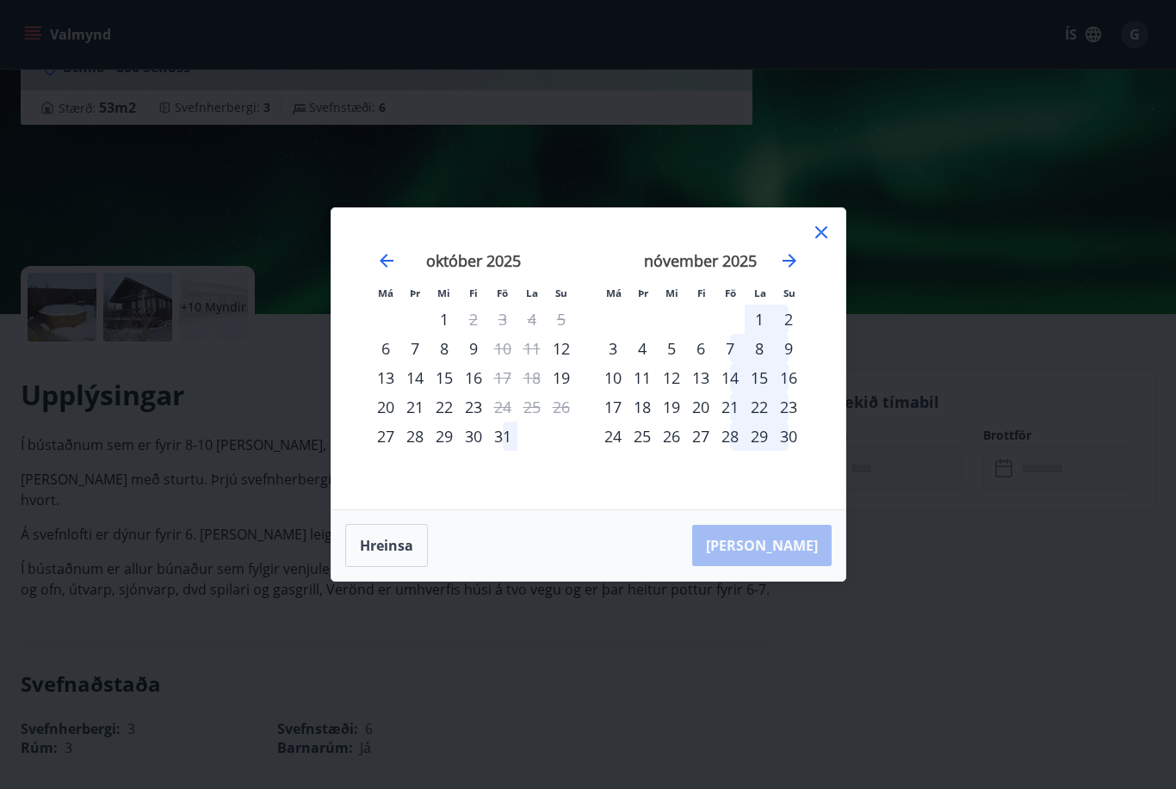
click at [799, 271] on icon "Move forward to switch to the next month." at bounding box center [789, 261] width 21 height 21
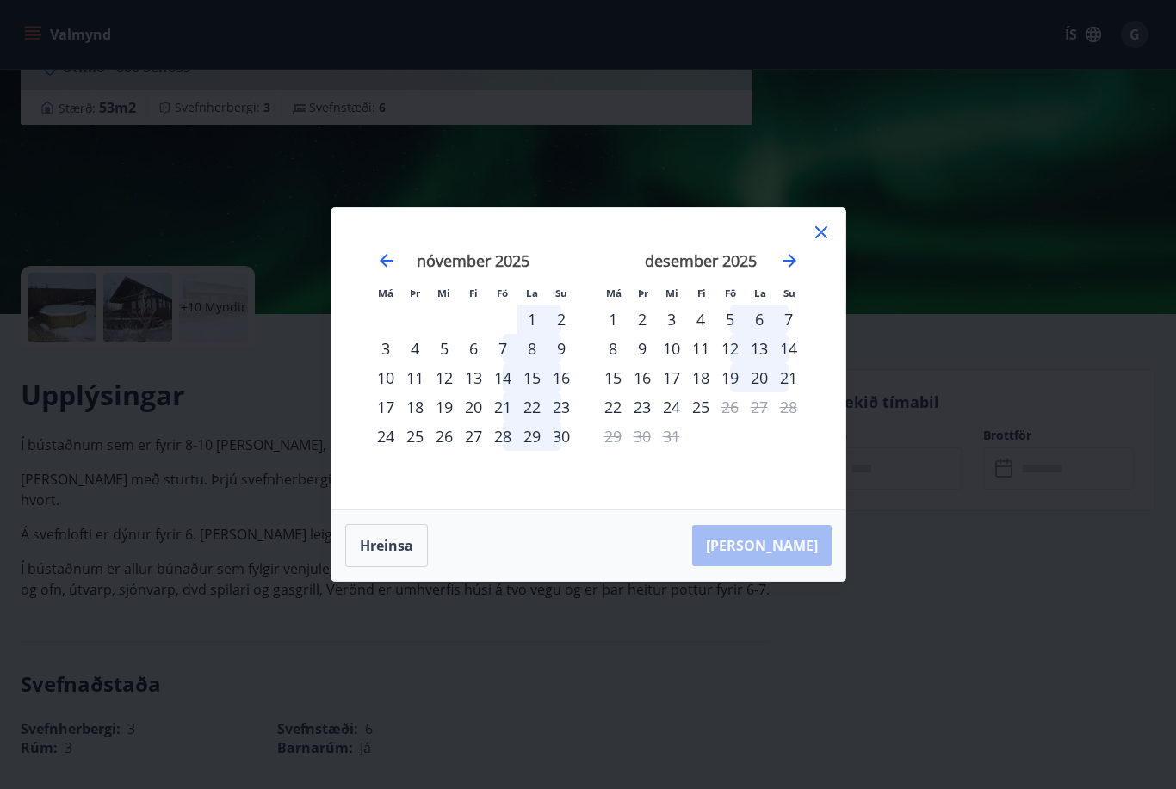
click at [742, 393] on div "19" at bounding box center [729, 377] width 29 height 29
click at [551, 393] on div "16" at bounding box center [561, 377] width 29 height 29
click at [543, 363] on div "8" at bounding box center [531, 348] width 29 height 29
click at [826, 243] on icon at bounding box center [821, 232] width 21 height 21
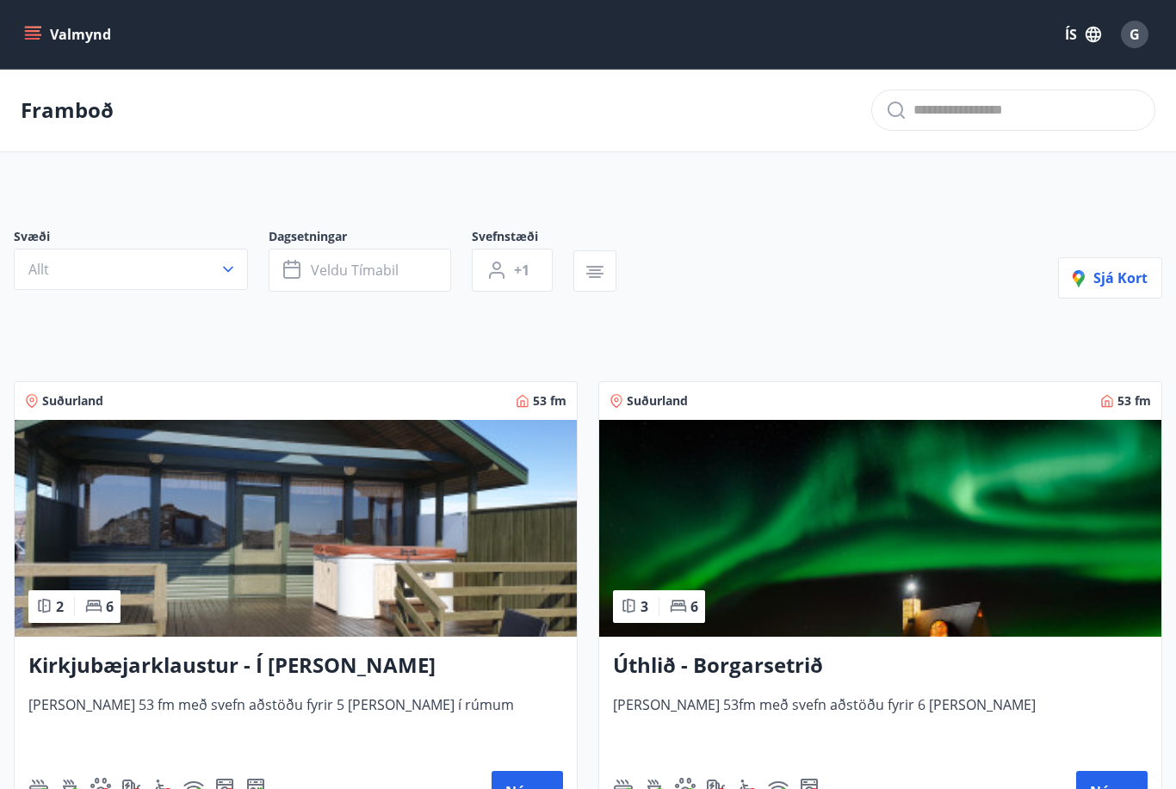
click at [226, 270] on icon "button" at bounding box center [228, 270] width 10 height 6
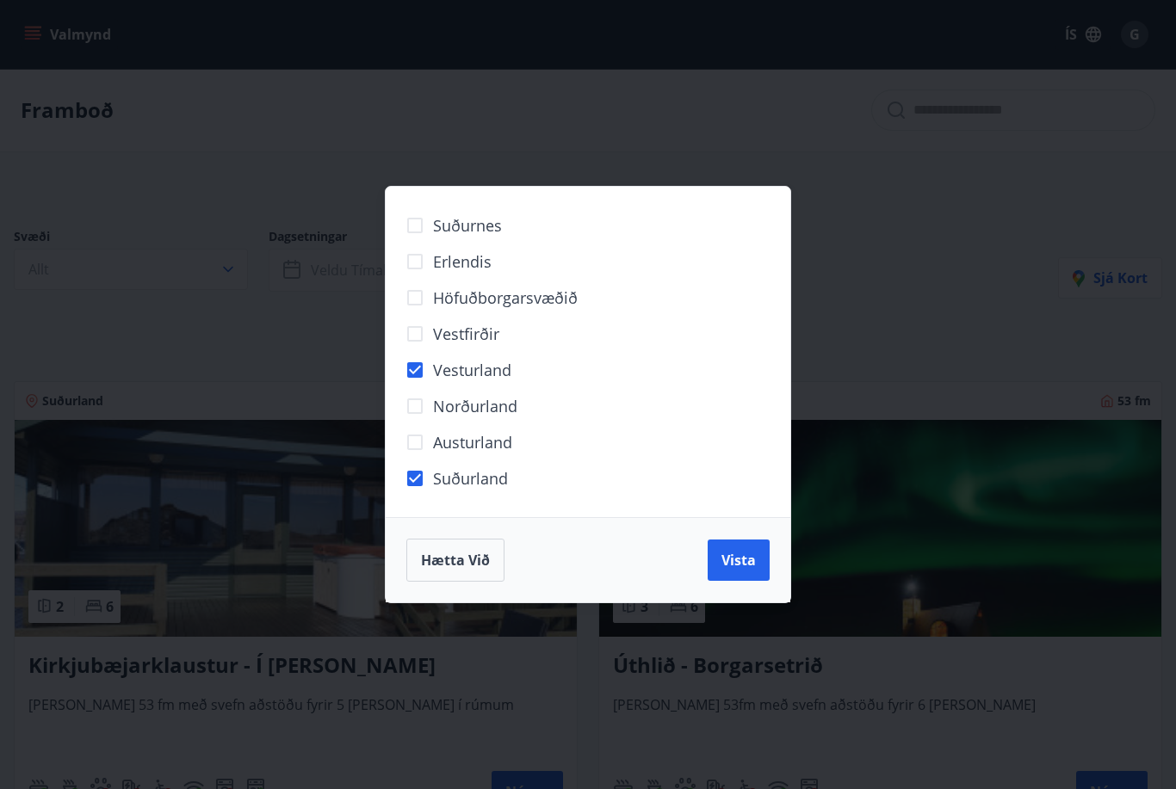
click at [739, 567] on span "Vista" at bounding box center [738, 560] width 34 height 19
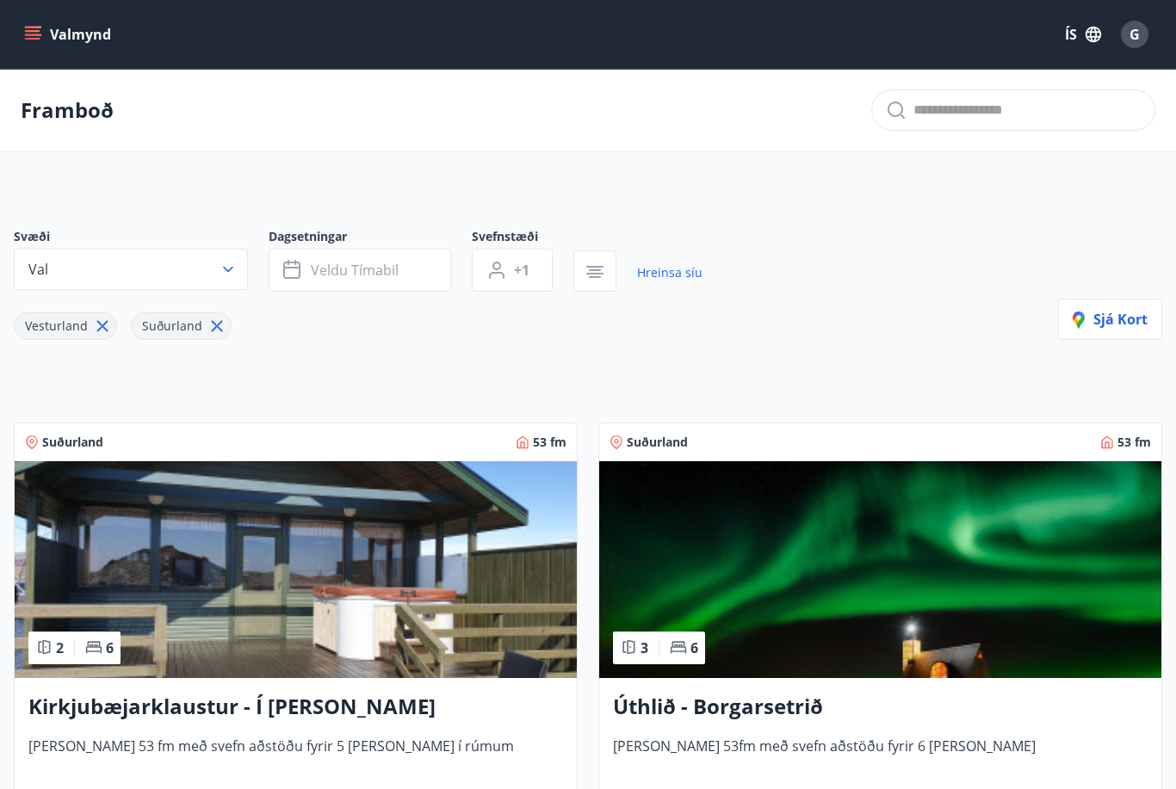
click at [303, 266] on icon "button" at bounding box center [293, 270] width 21 height 21
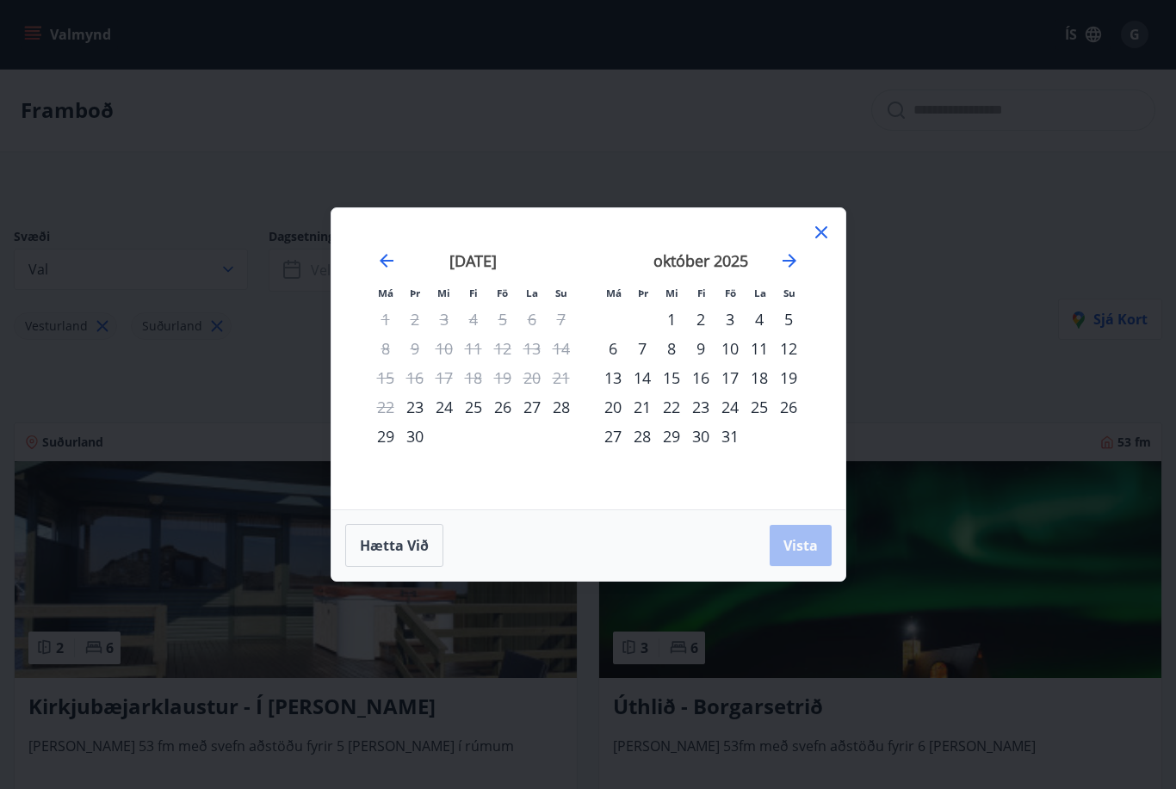
click at [797, 264] on icon "Move forward to switch to the next month." at bounding box center [789, 261] width 21 height 21
click at [735, 379] on div "14" at bounding box center [729, 377] width 29 height 29
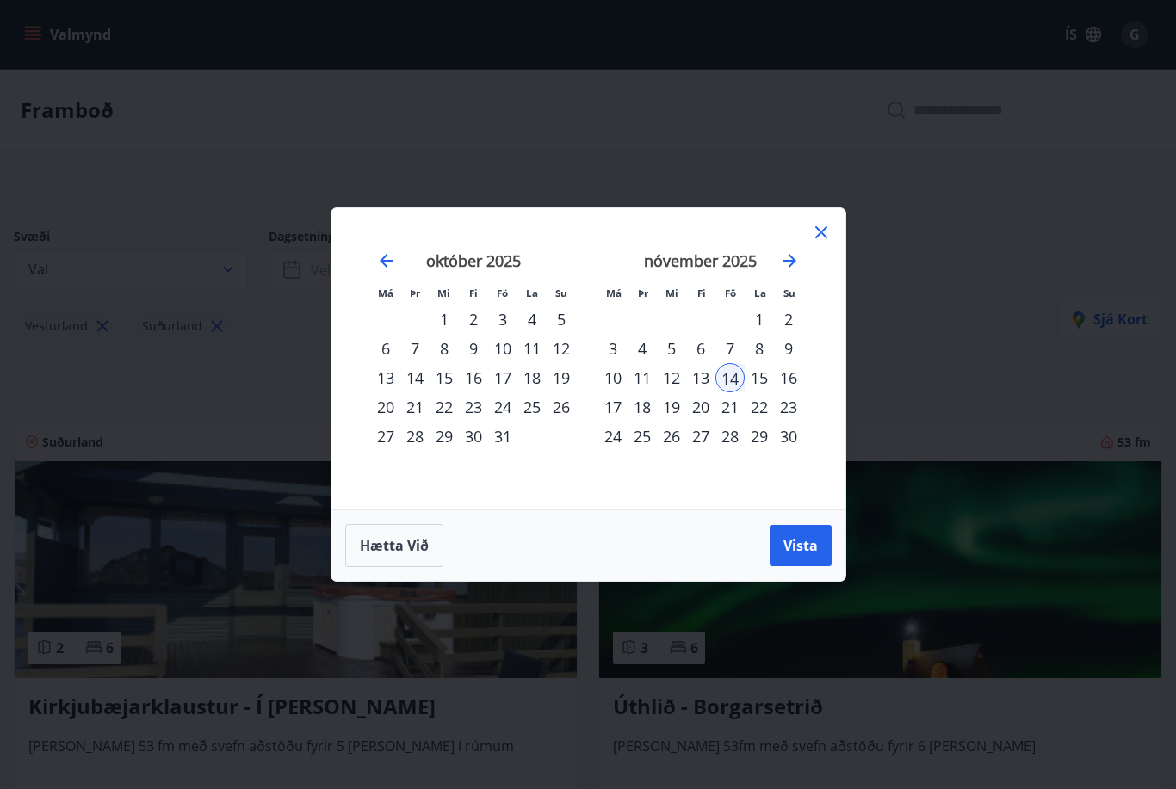
click at [801, 379] on div "16" at bounding box center [788, 377] width 29 height 29
click at [813, 541] on span "Vista" at bounding box center [800, 545] width 34 height 19
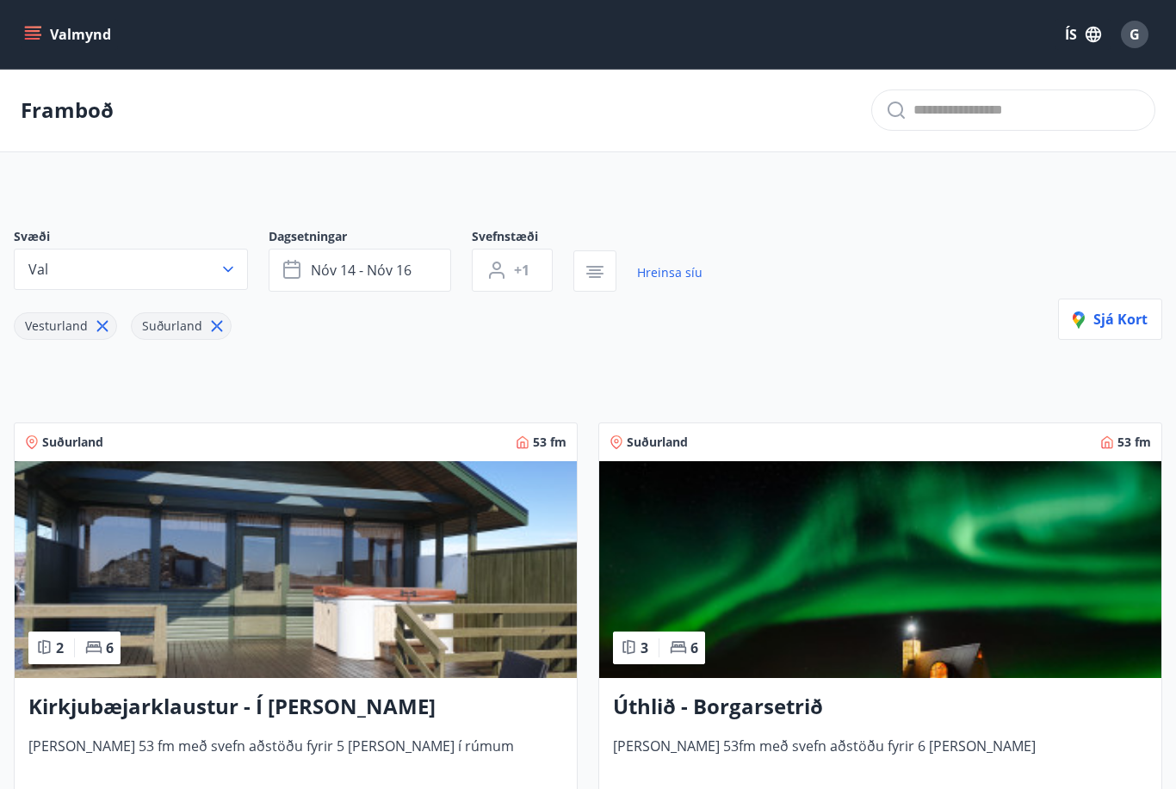
click at [1121, 319] on span "Sjá kort" at bounding box center [1110, 319] width 75 height 19
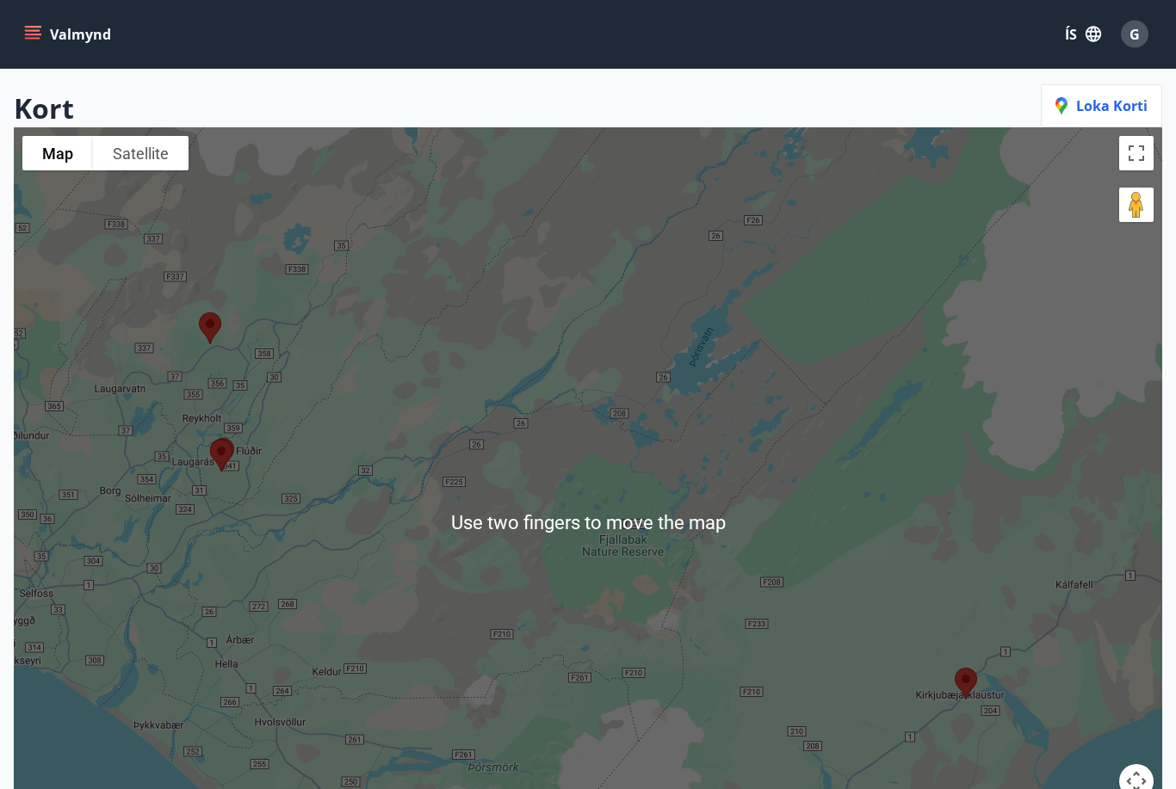
scroll to position [118, 0]
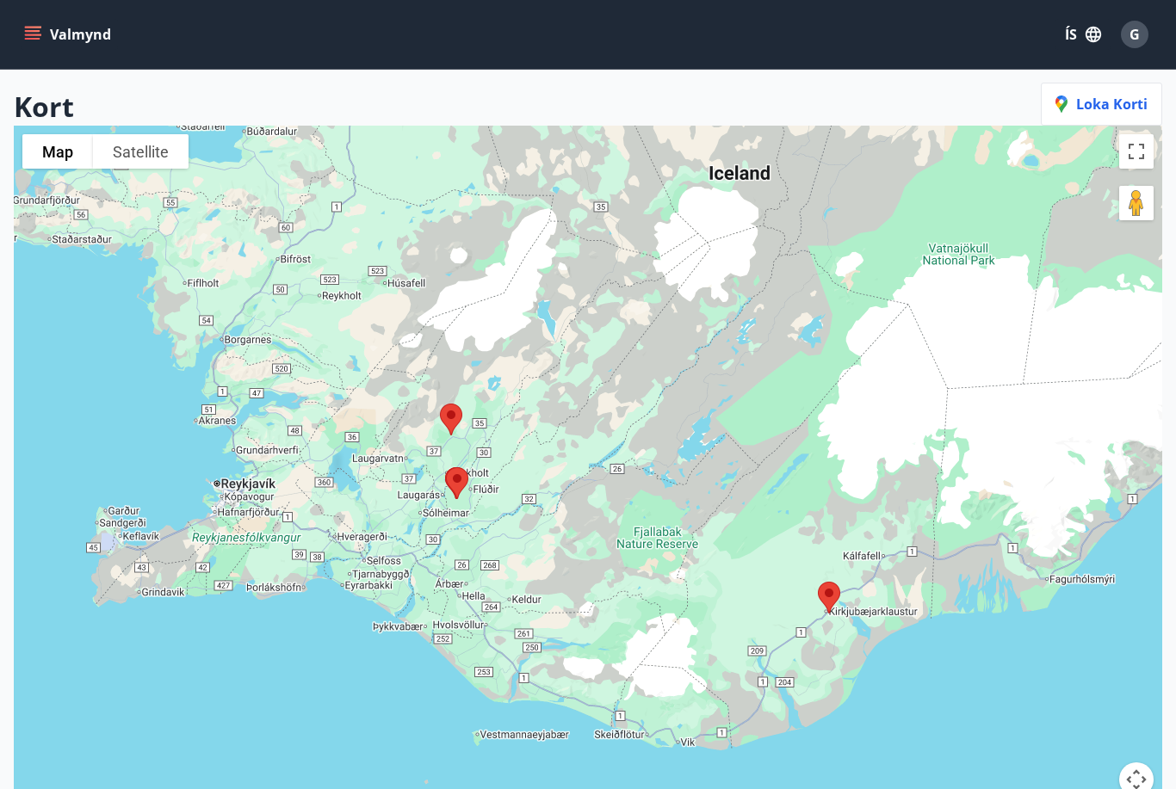
click at [1093, 112] on span "Loka korti" at bounding box center [1101, 104] width 92 height 19
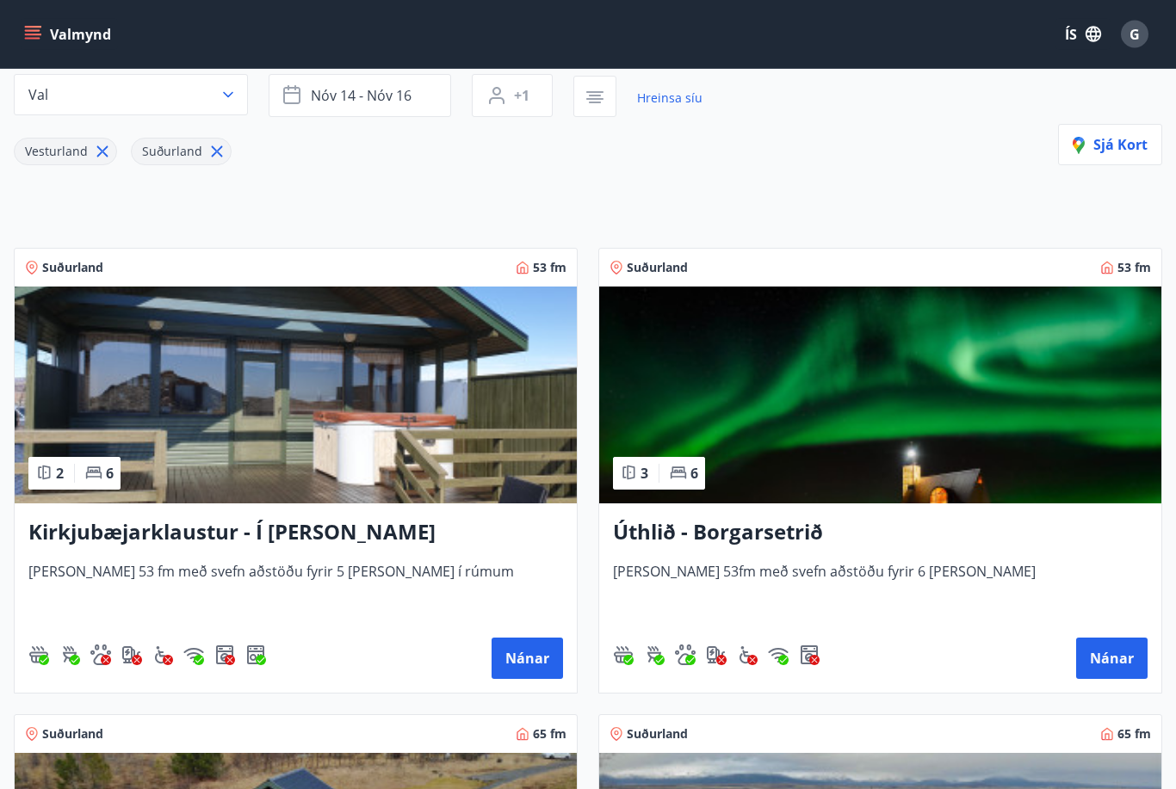
scroll to position [0, 0]
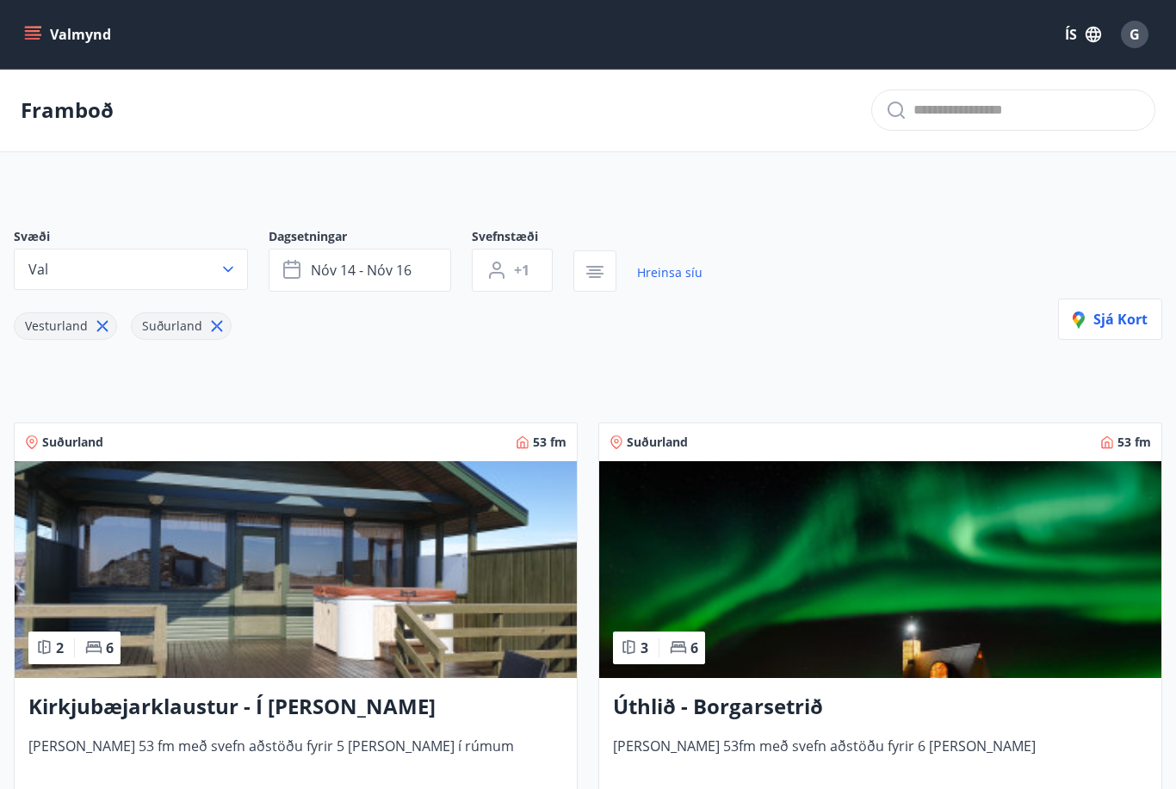
click at [594, 278] on icon "button" at bounding box center [595, 277] width 12 height 2
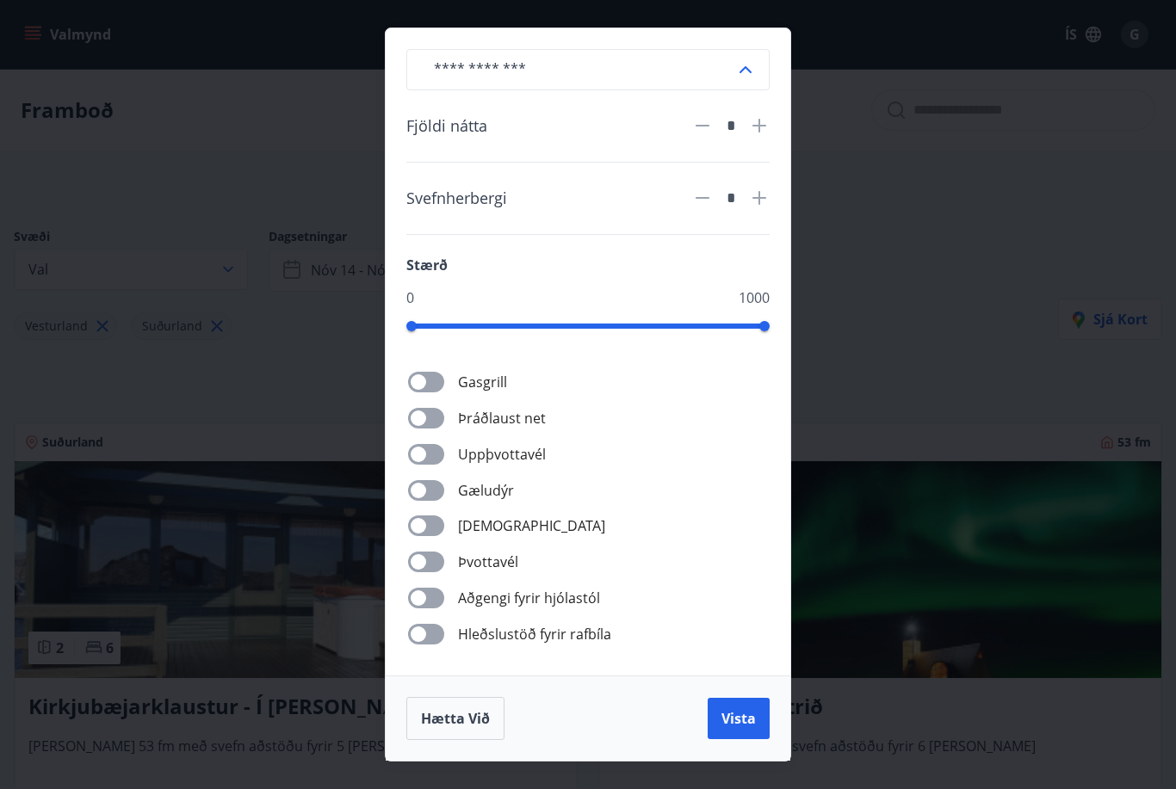
click at [739, 714] on span "Vista" at bounding box center [738, 718] width 34 height 19
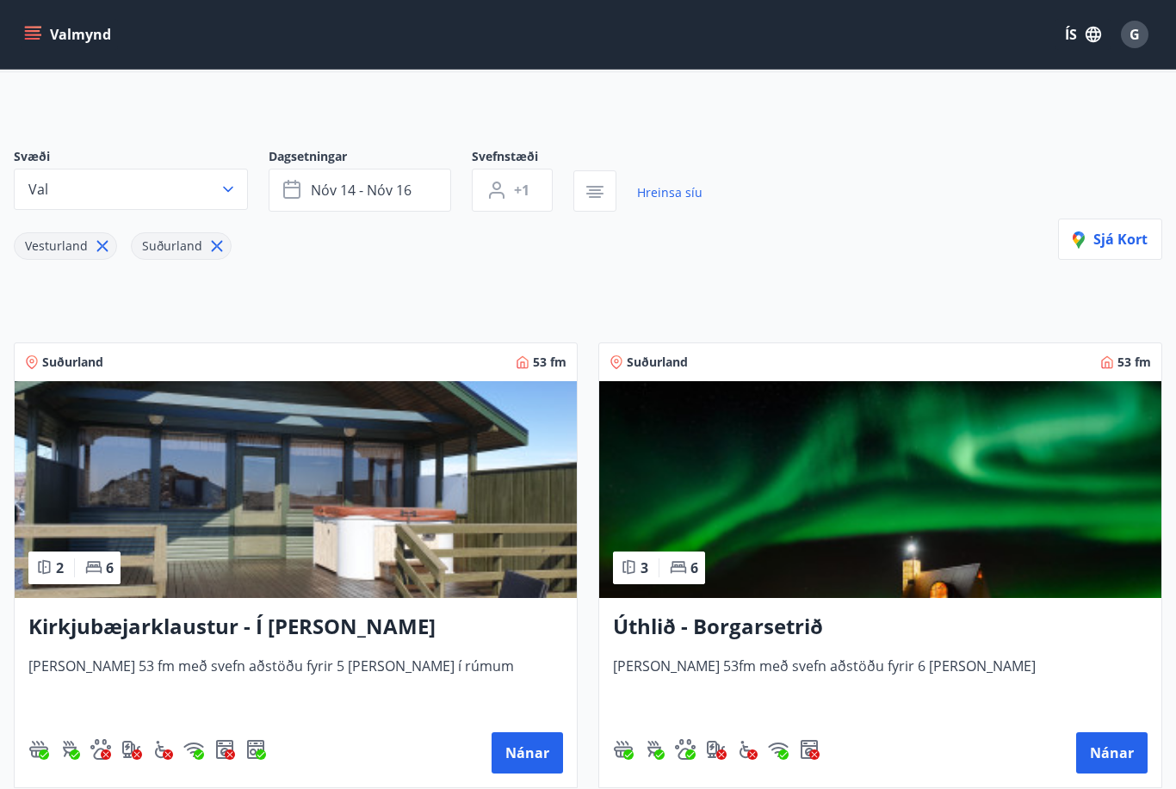
scroll to position [79, 0]
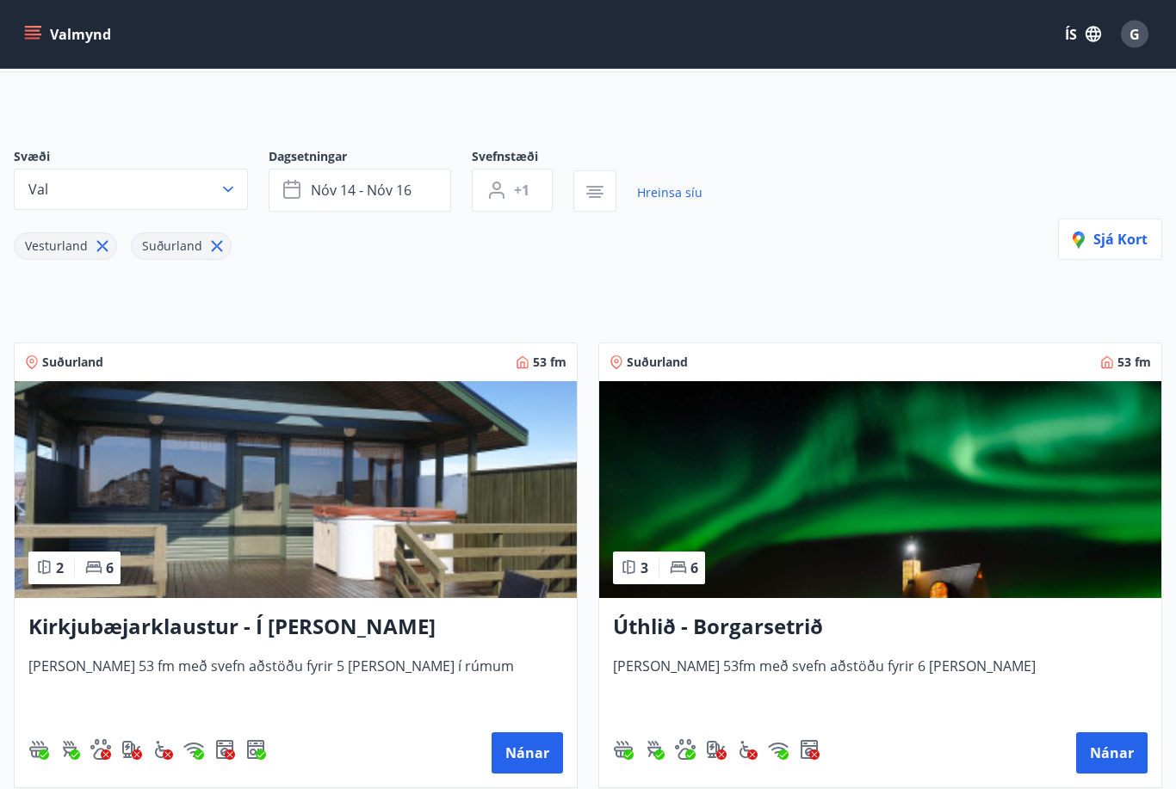
click at [1103, 754] on button "Nánar" at bounding box center [1111, 753] width 71 height 41
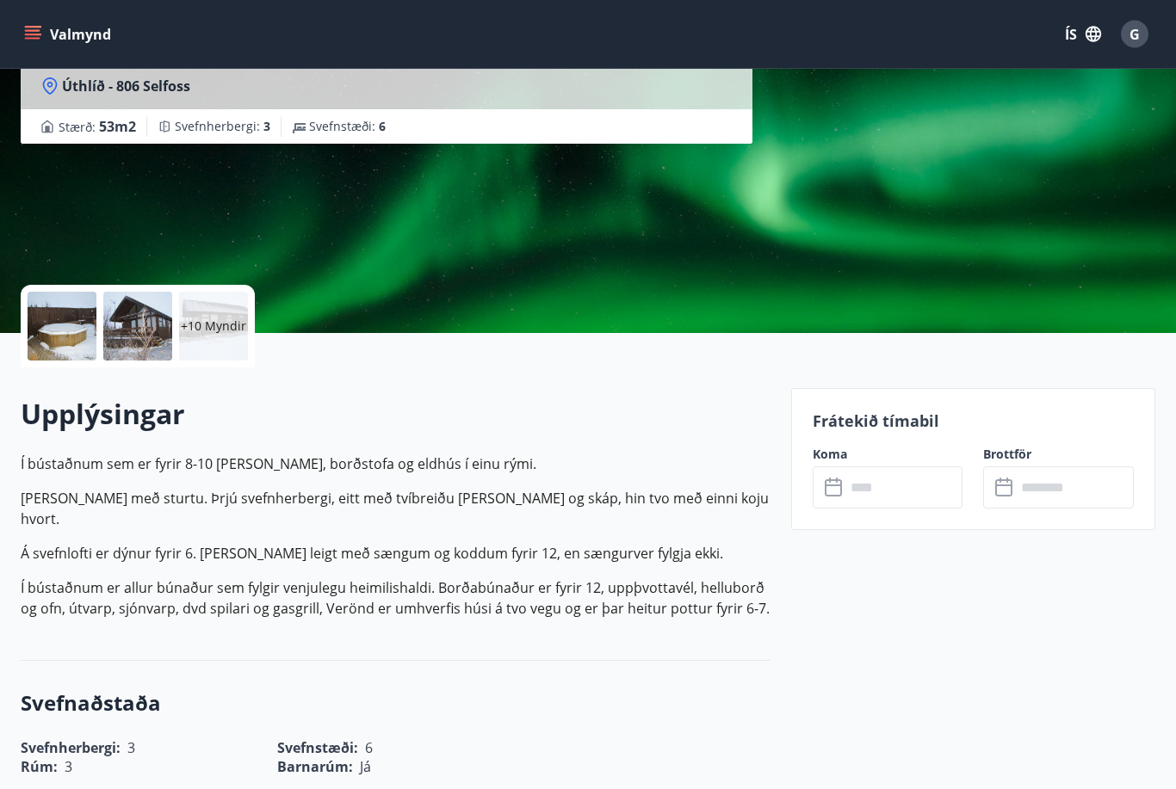
scroll to position [182, 0]
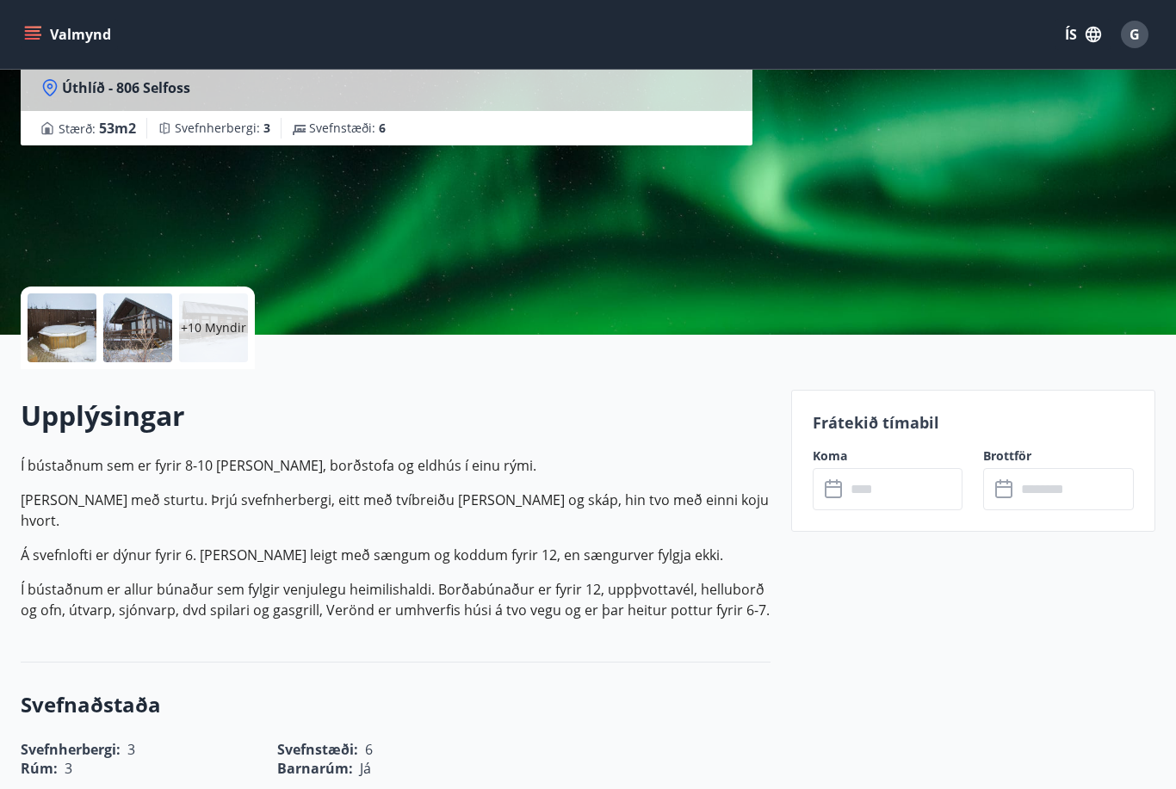
click at [834, 489] on icon at bounding box center [835, 489] width 21 height 21
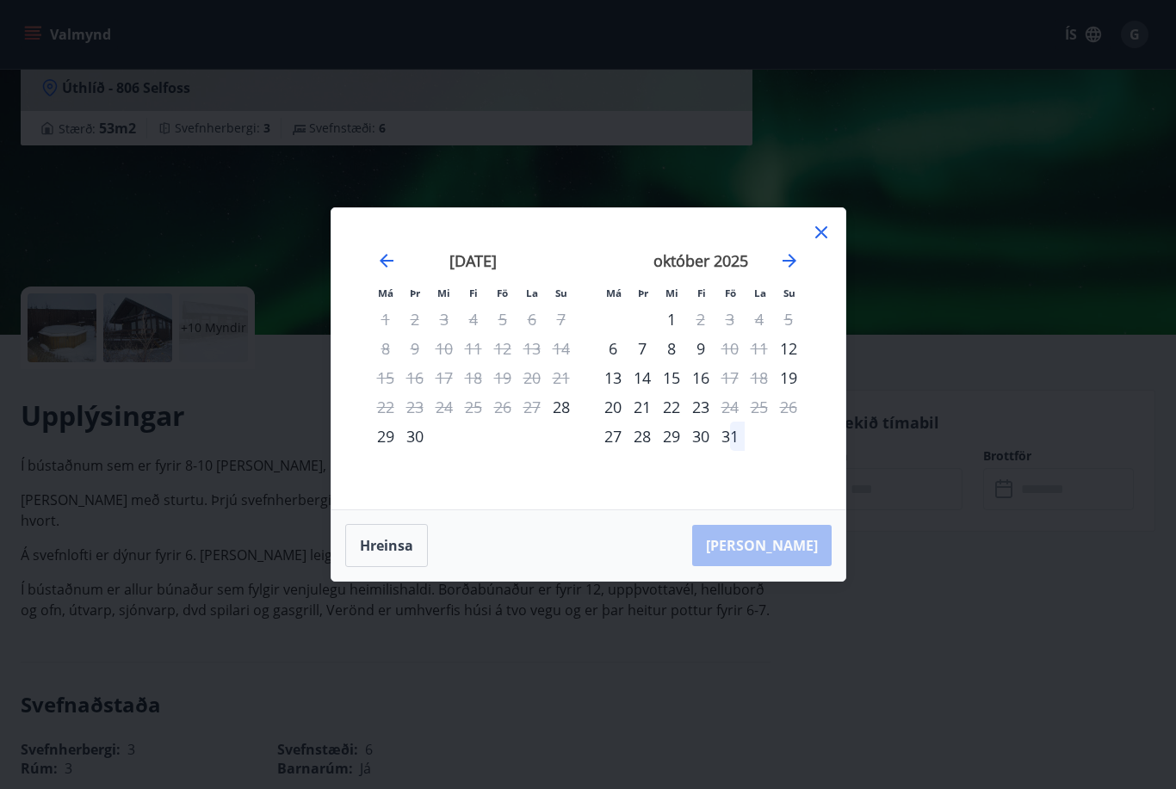
click at [798, 271] on icon "Move forward to switch to the next month." at bounding box center [789, 261] width 21 height 21
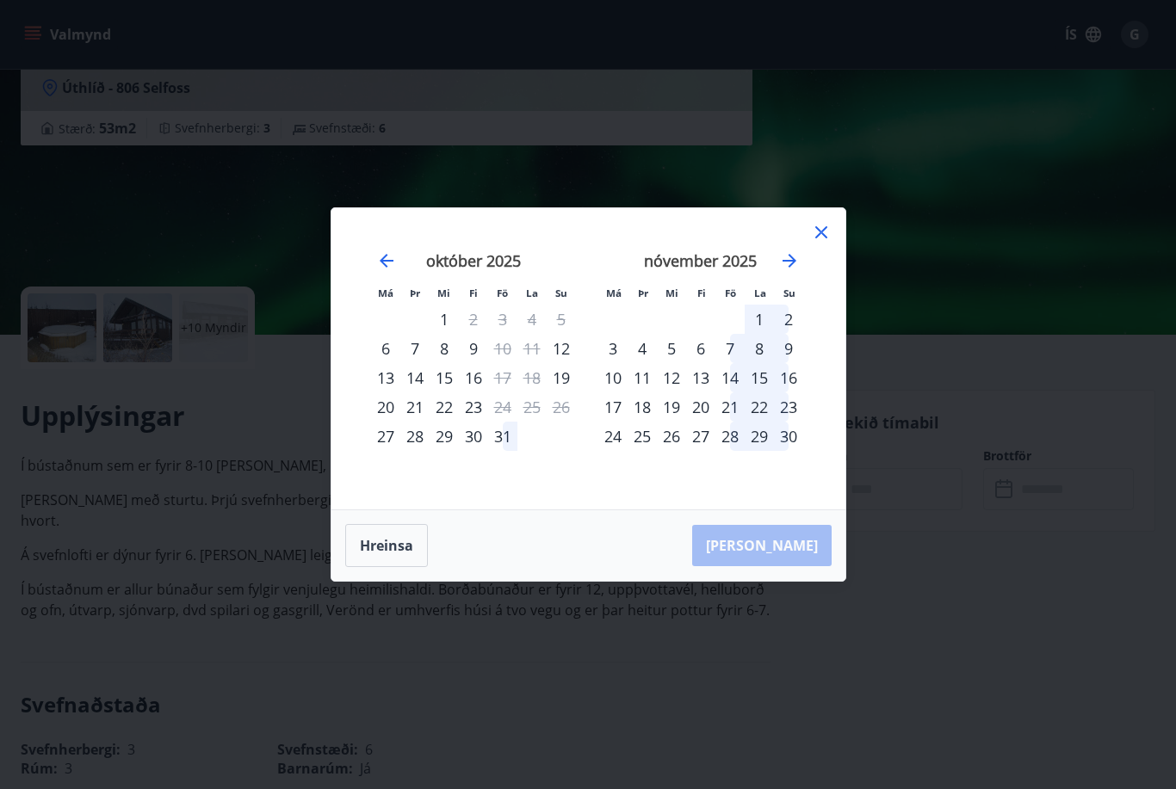
click at [765, 393] on div "15" at bounding box center [759, 377] width 29 height 29
click at [733, 393] on div "14" at bounding box center [729, 377] width 29 height 29
click at [798, 393] on div "16" at bounding box center [788, 377] width 29 height 29
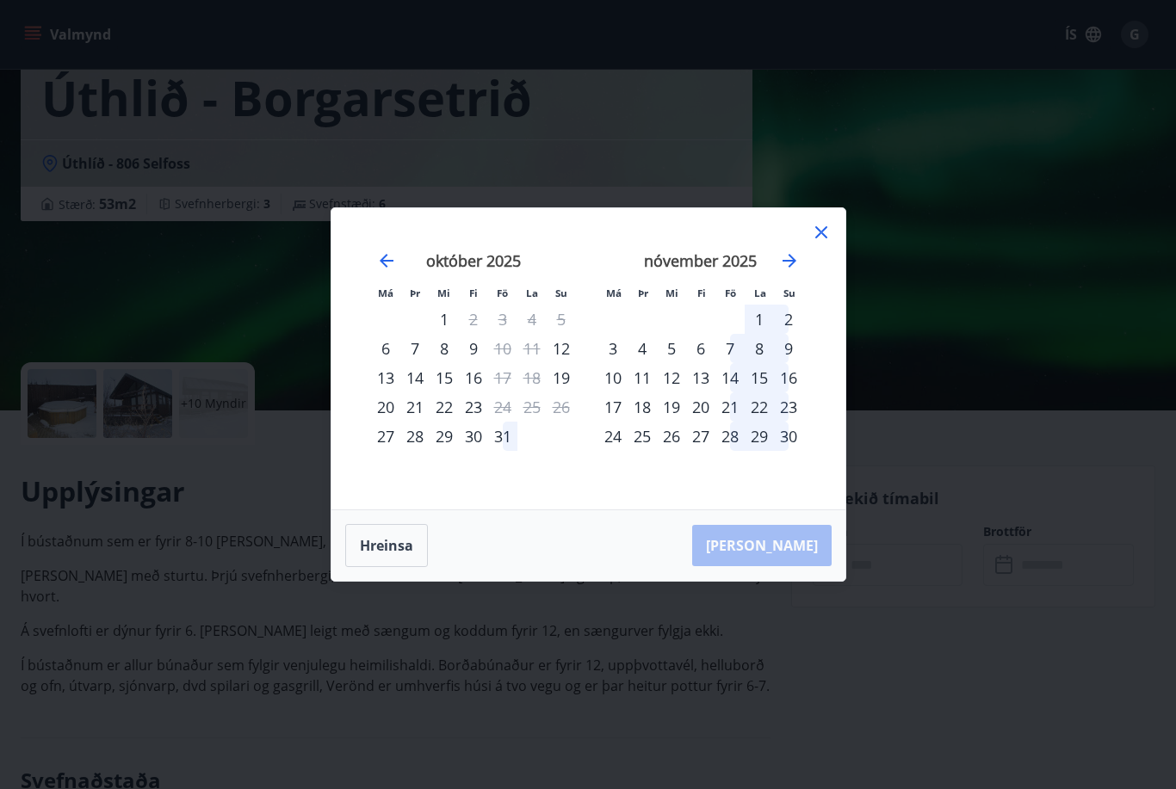
scroll to position [105, 0]
click at [795, 258] on icon "Move forward to switch to the next month." at bounding box center [789, 261] width 21 height 21
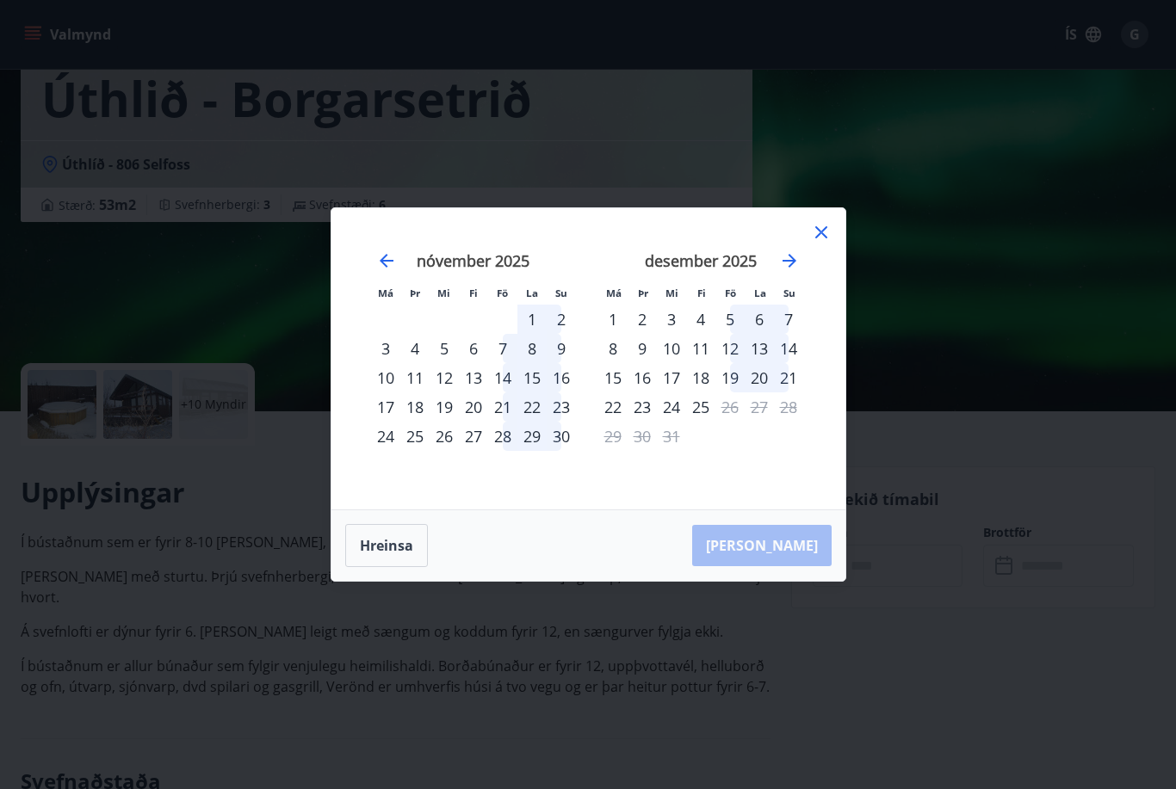
click at [791, 263] on icon "Move forward to switch to the next month." at bounding box center [789, 261] width 21 height 21
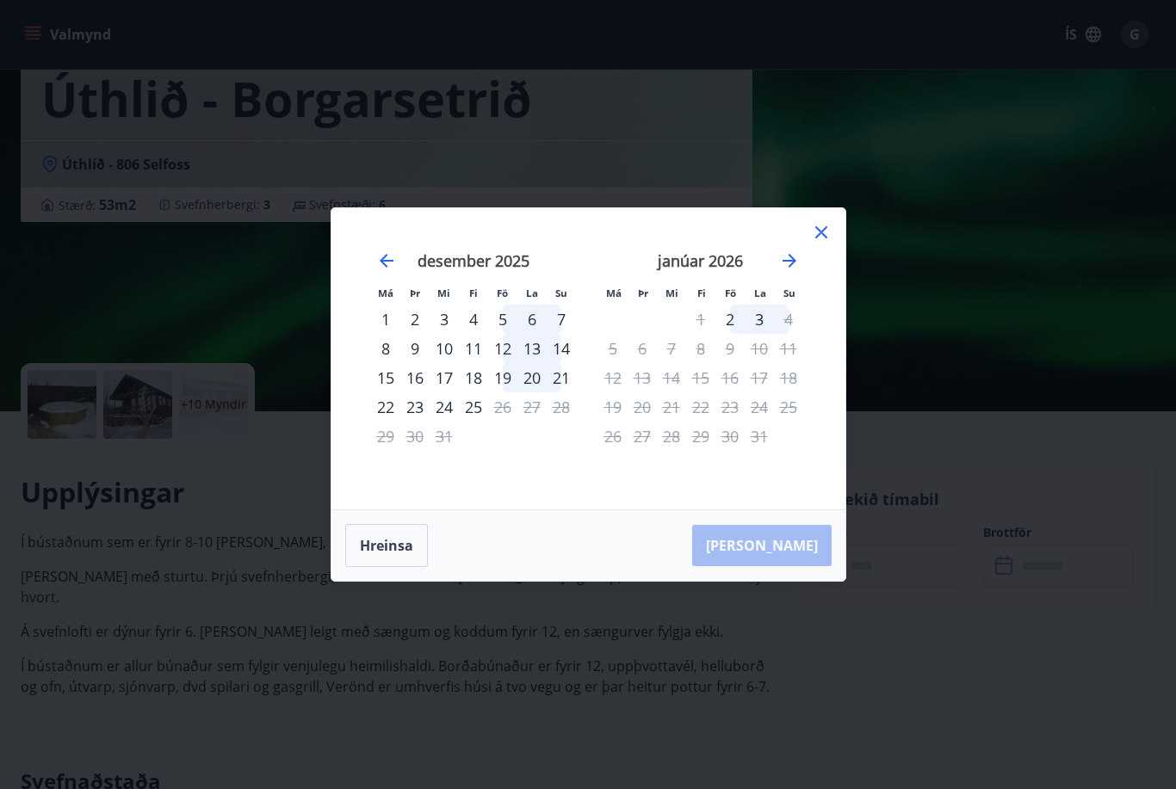
click at [793, 262] on icon "Move forward to switch to the next month." at bounding box center [789, 261] width 14 height 14
click at [793, 263] on icon "Move forward to switch to the next month." at bounding box center [789, 261] width 14 height 14
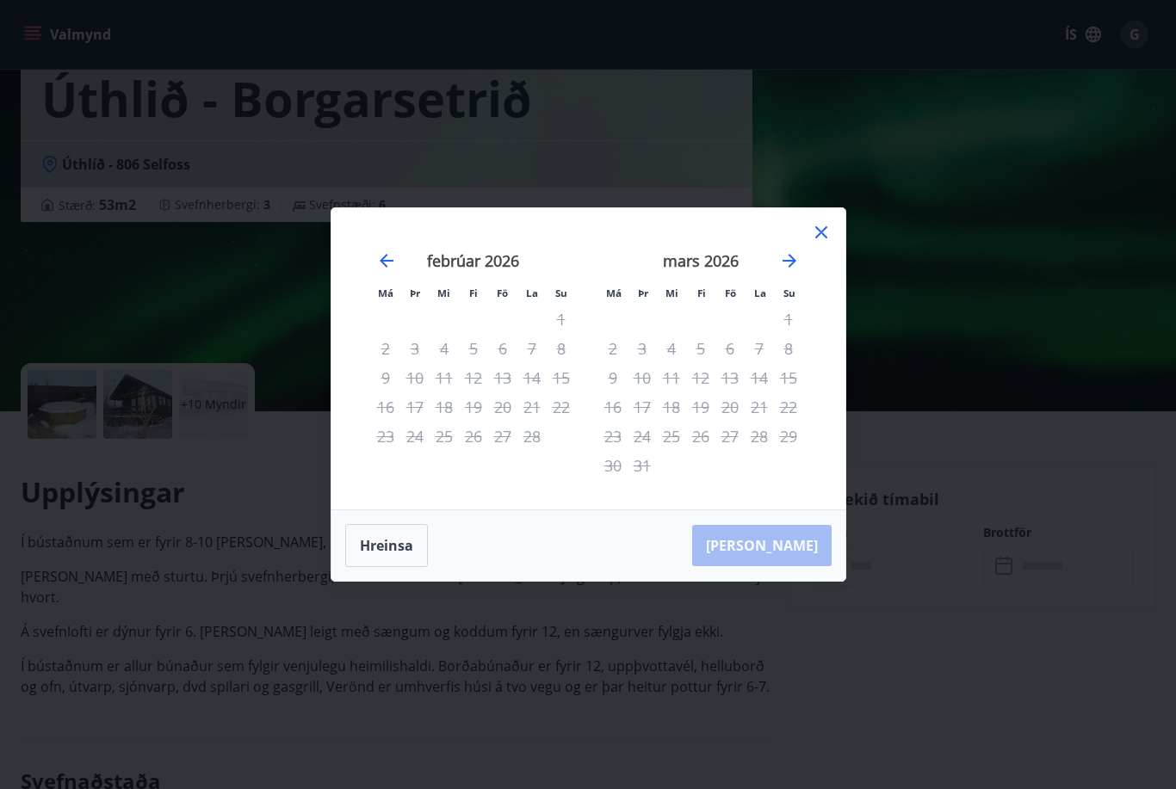
click at [399, 539] on button "Hreinsa" at bounding box center [386, 545] width 83 height 43
click at [790, 259] on icon "Move forward to switch to the next month." at bounding box center [789, 261] width 21 height 21
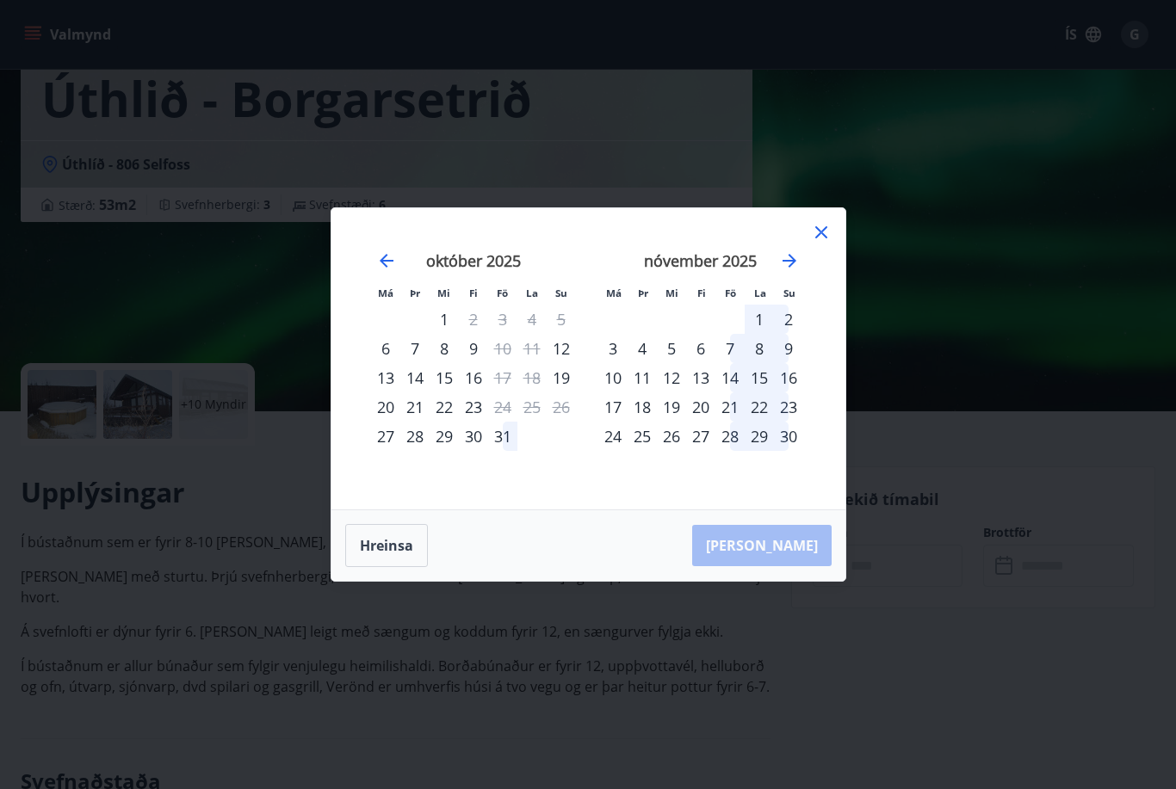
click at [623, 438] on div "24" at bounding box center [612, 436] width 29 height 29
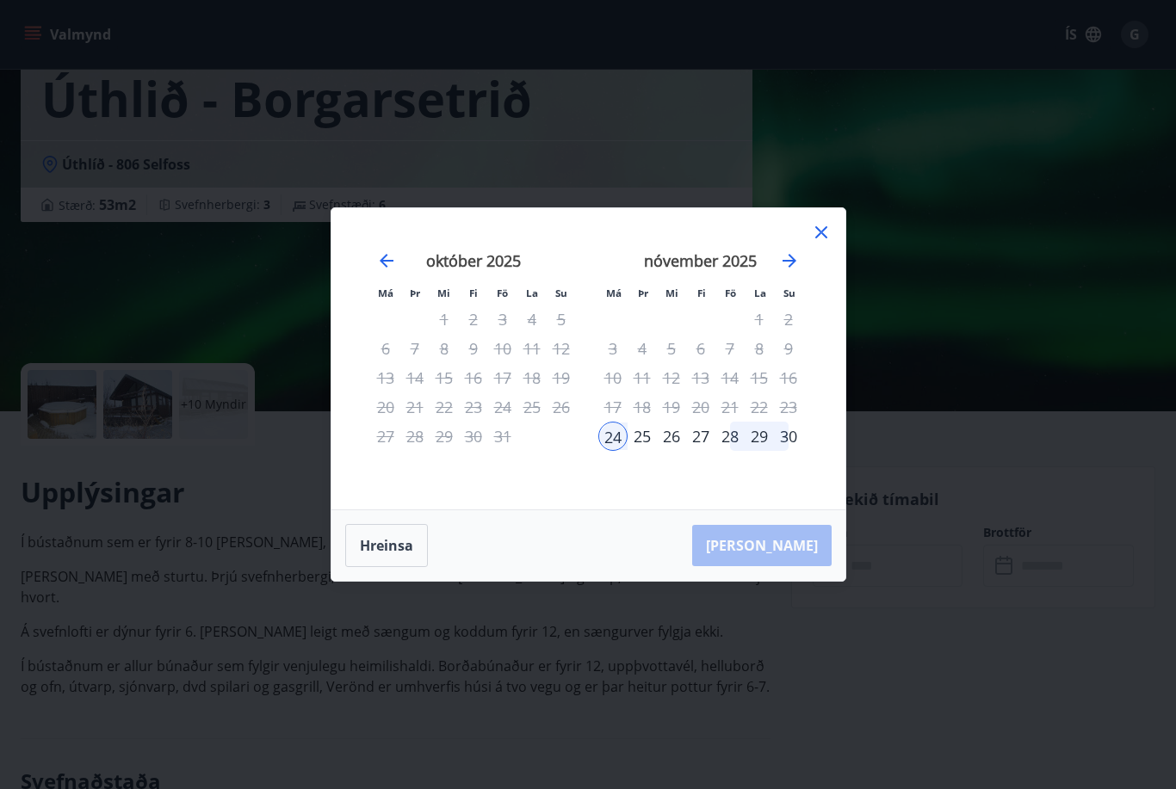
click at [702, 447] on div "27" at bounding box center [700, 436] width 29 height 29
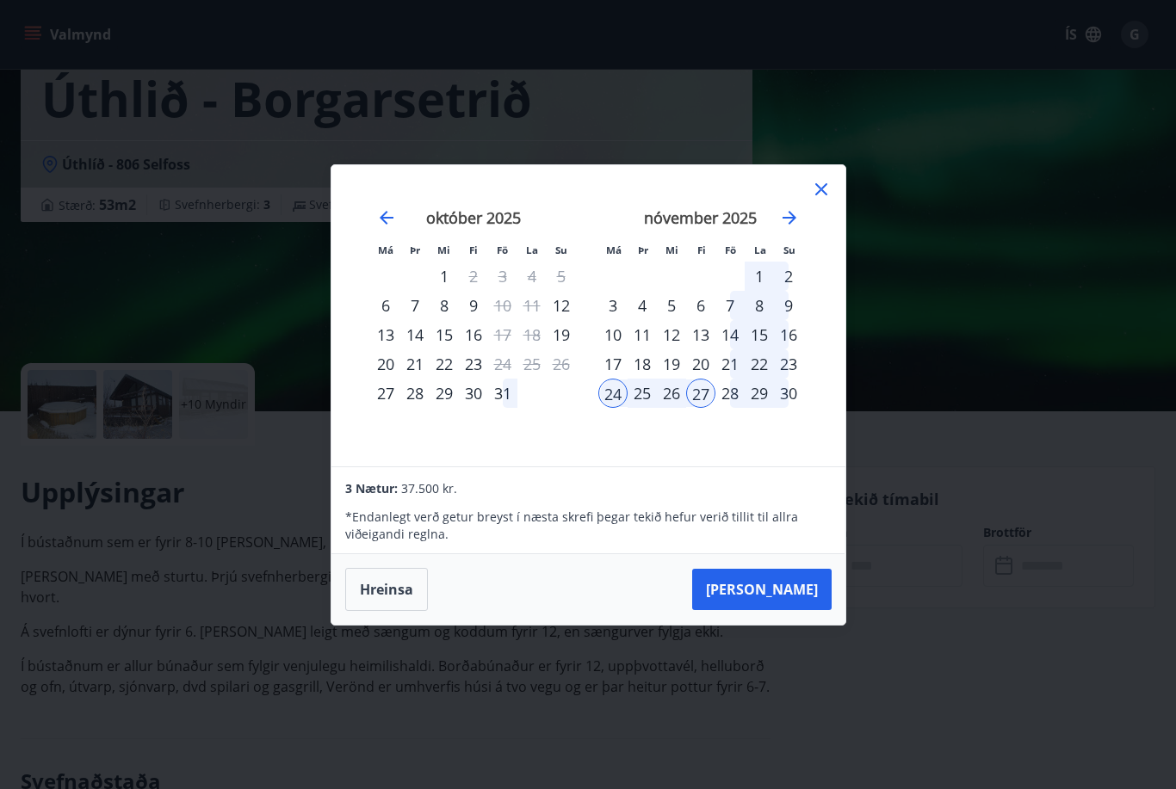
click at [641, 339] on div "11" at bounding box center [642, 334] width 29 height 29
click at [401, 597] on button "Hreinsa" at bounding box center [386, 589] width 83 height 43
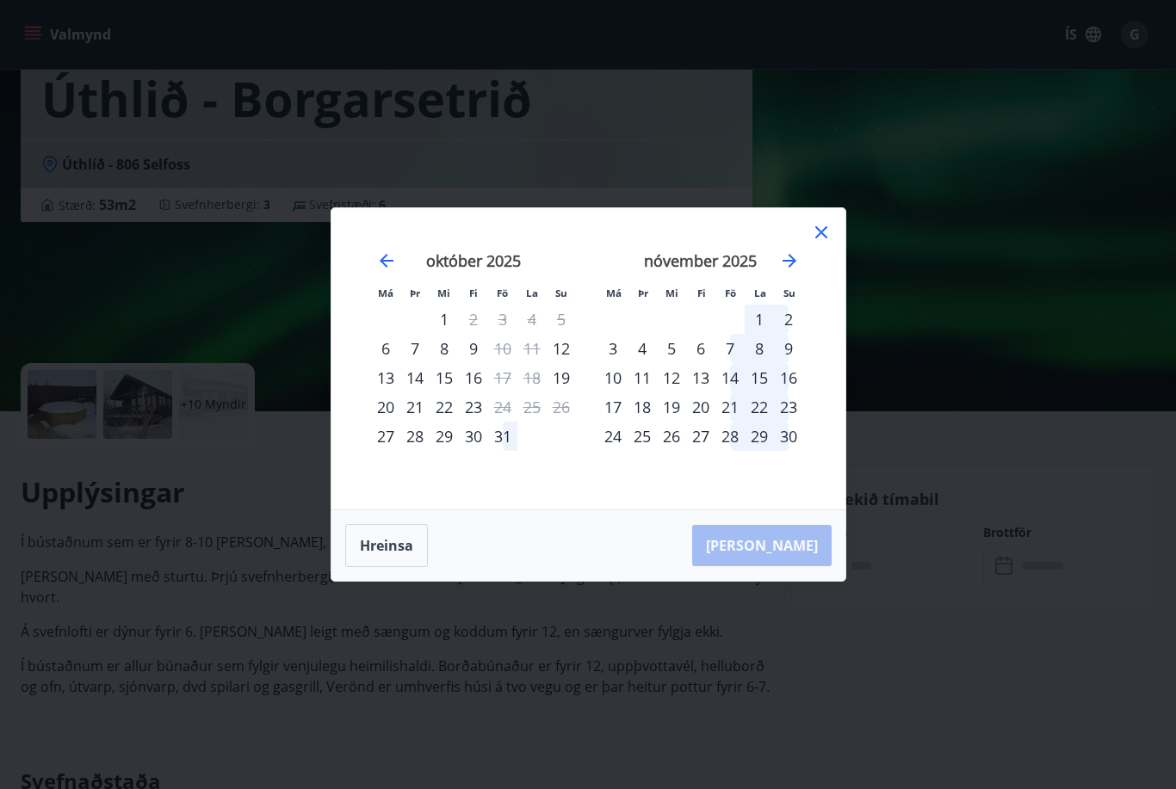
click at [736, 384] on div "14" at bounding box center [729, 377] width 29 height 29
click at [785, 380] on div "16" at bounding box center [788, 377] width 29 height 29
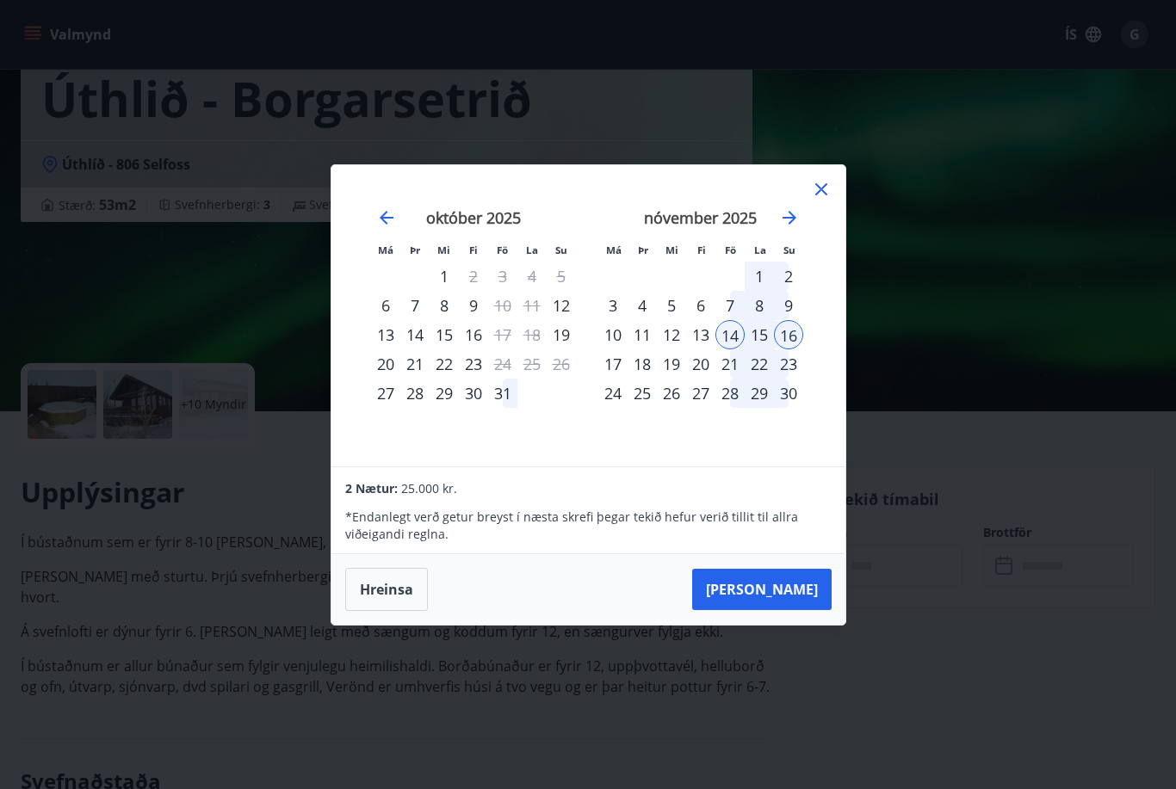
click at [819, 189] on icon at bounding box center [821, 189] width 21 height 21
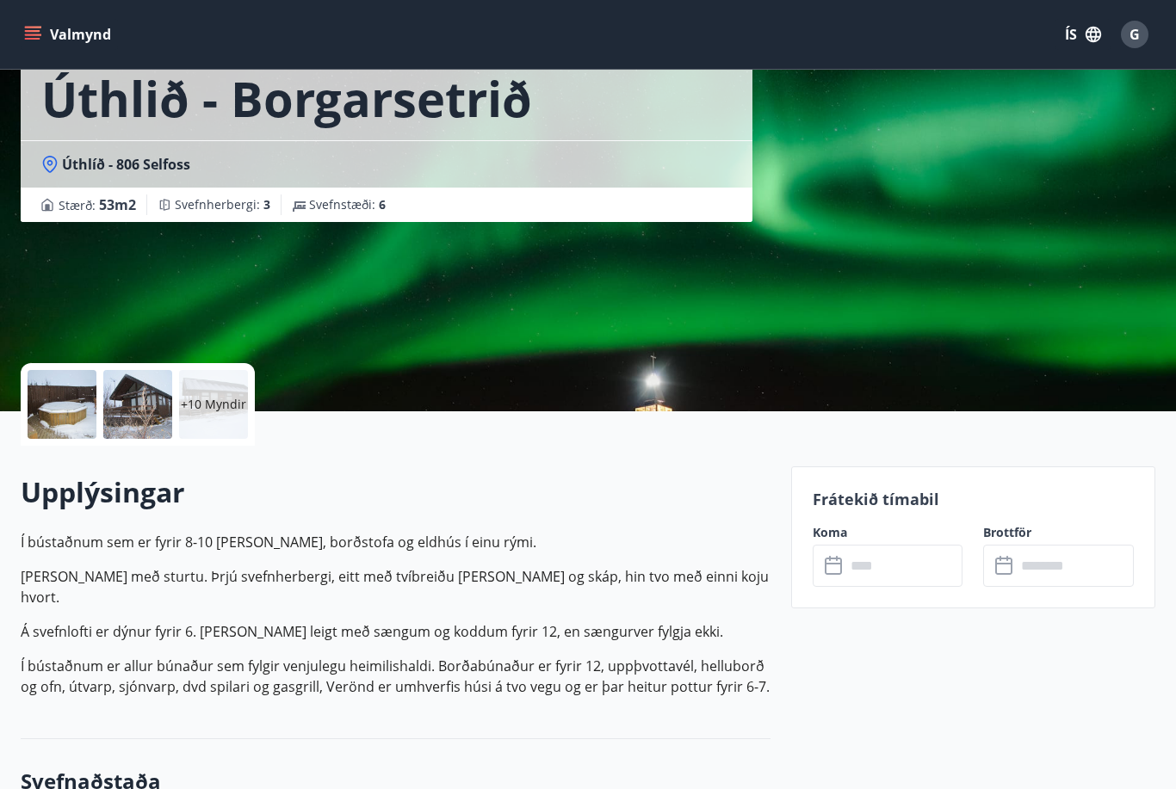
click at [1141, 40] on div "G" at bounding box center [1135, 35] width 28 height 28
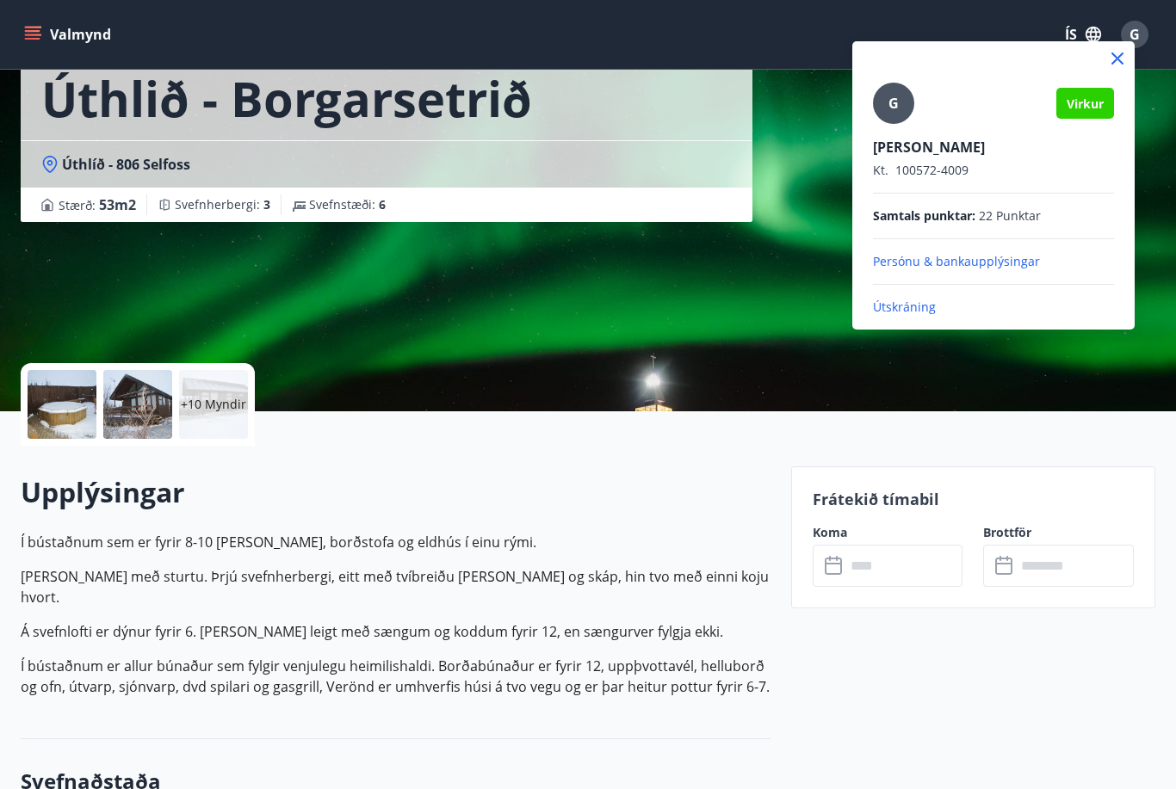
click at [906, 307] on p "Útskráning" at bounding box center [993, 307] width 241 height 17
